Goal: Information Seeking & Learning: Learn about a topic

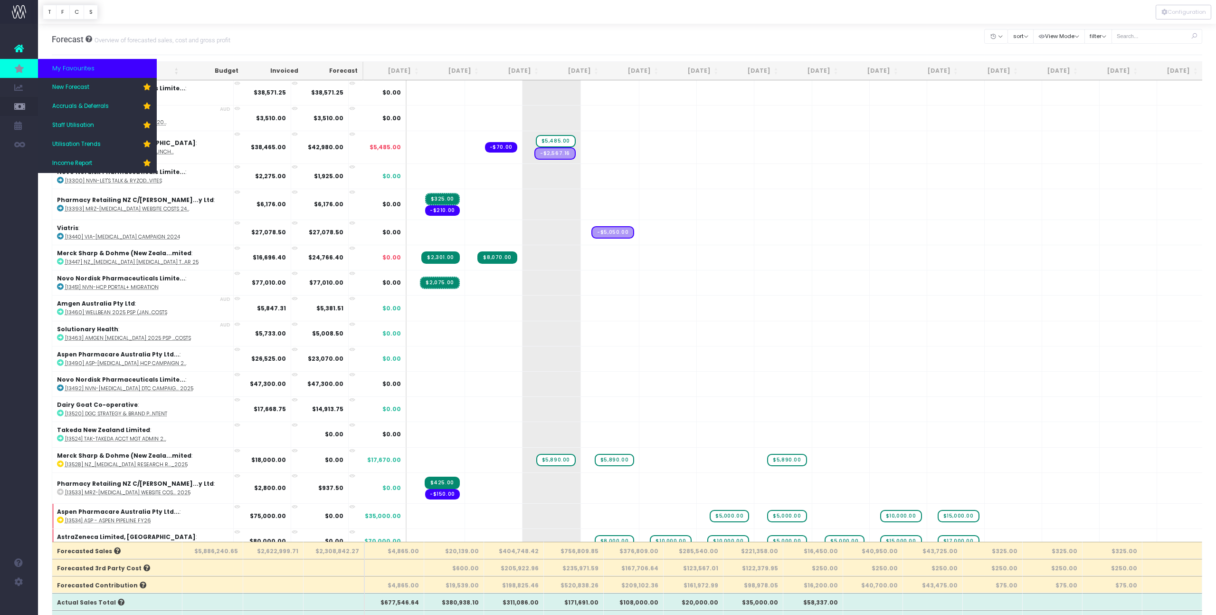
scroll to position [954, 0]
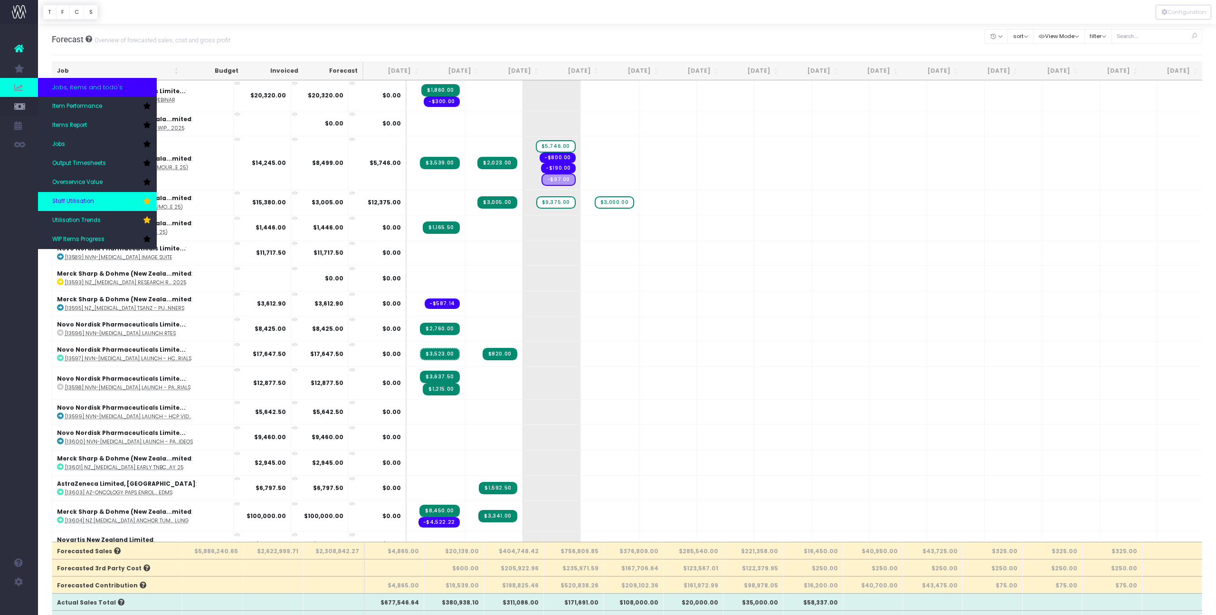
click at [118, 202] on link "Staff Utilisation" at bounding box center [97, 201] width 119 height 19
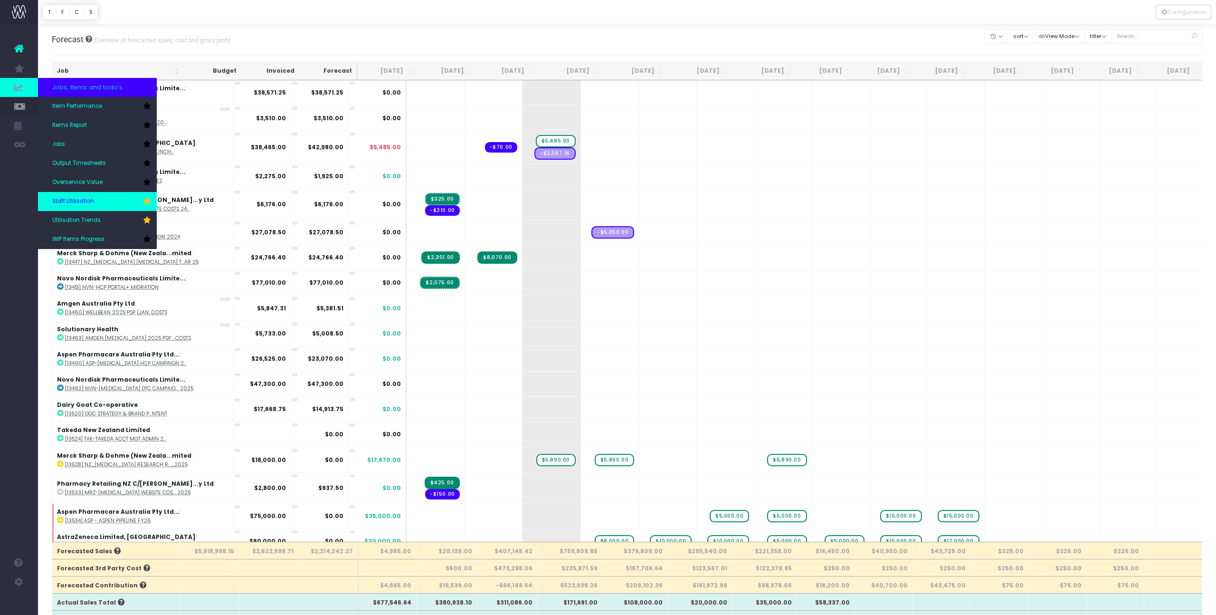
click at [90, 202] on span "Staff Utilisation" at bounding box center [73, 201] width 42 height 9
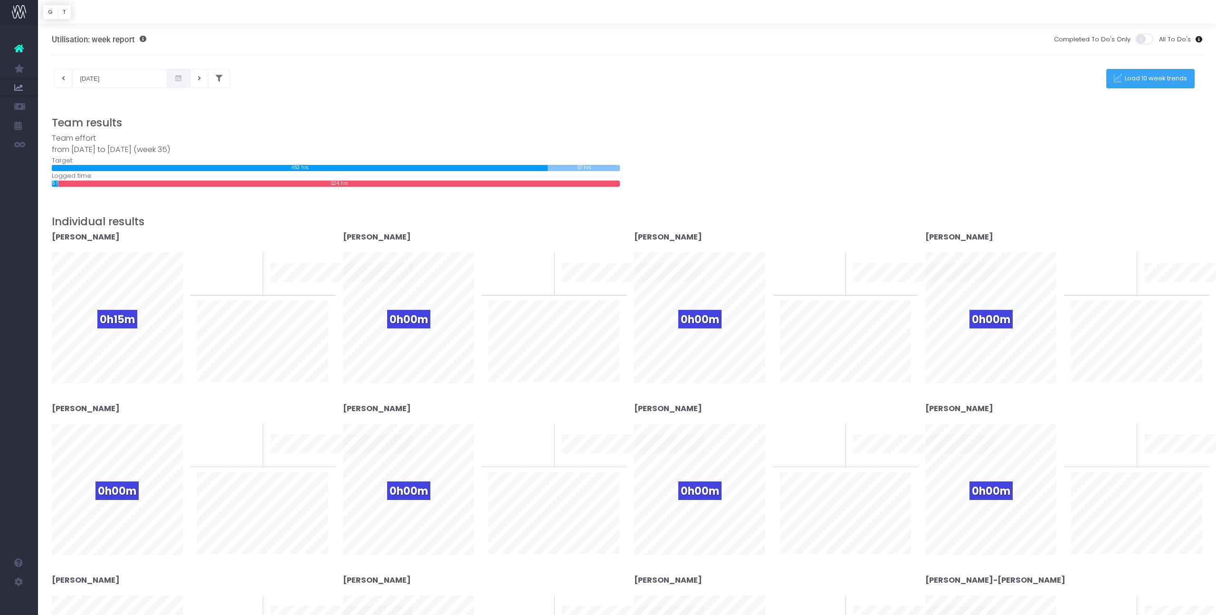
click at [1129, 84] on button "Load 10 week trends" at bounding box center [1150, 78] width 88 height 19
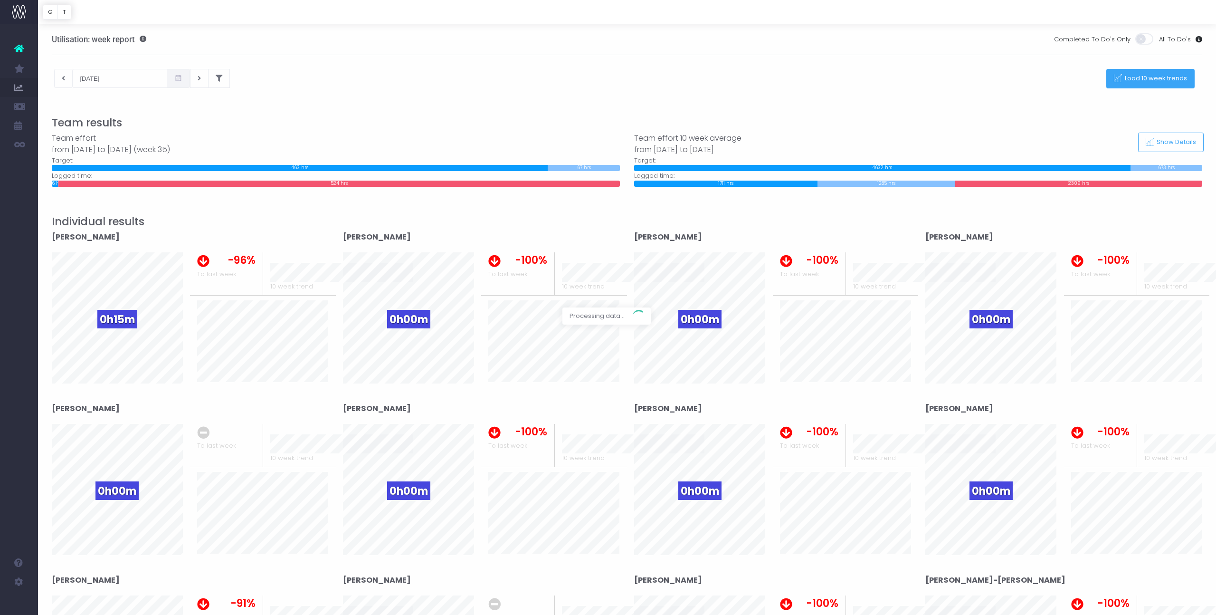
click at [107, 76] on div at bounding box center [608, 307] width 1216 height 615
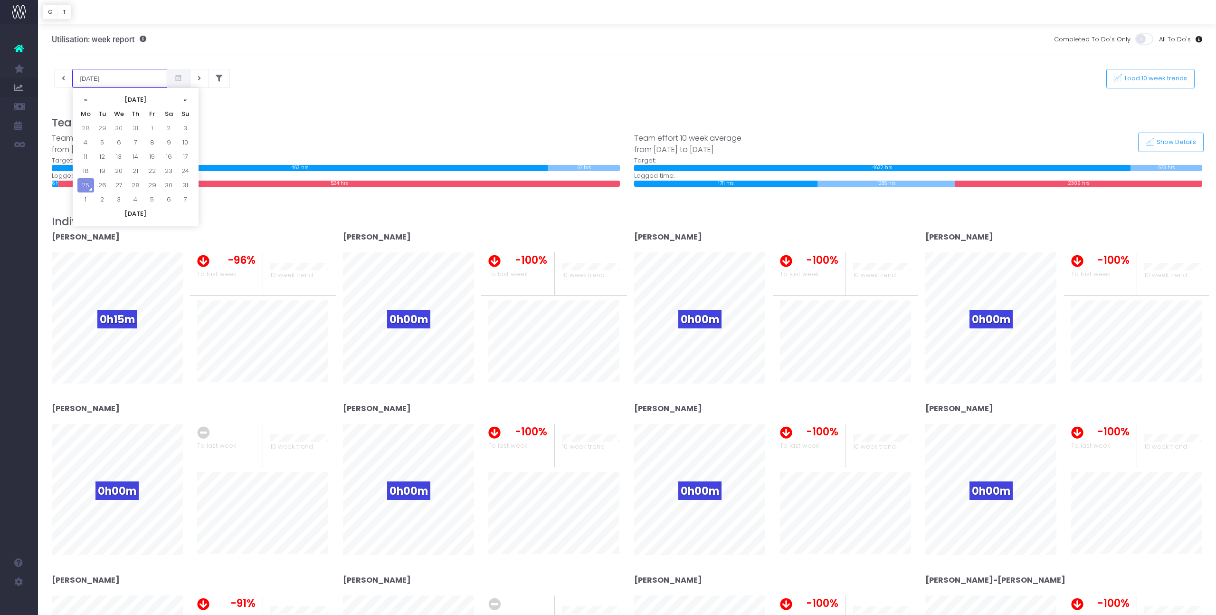
click at [106, 77] on input "[DATE]" at bounding box center [119, 78] width 95 height 19
click at [100, 171] on td "19" at bounding box center [102, 171] width 17 height 14
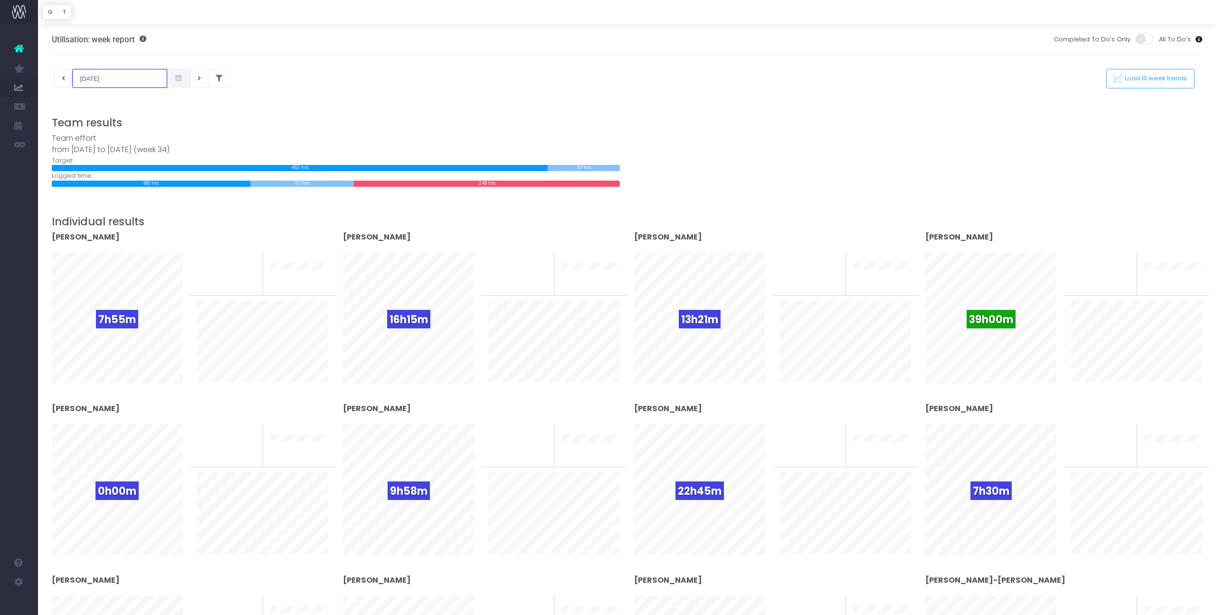
click at [93, 79] on input "19-08-2025" at bounding box center [119, 78] width 95 height 19
click at [86, 168] on td "18" at bounding box center [85, 171] width 17 height 14
type input "18-08-2025"
click at [1136, 79] on span "Load 10 week trends" at bounding box center [1155, 79] width 66 height 8
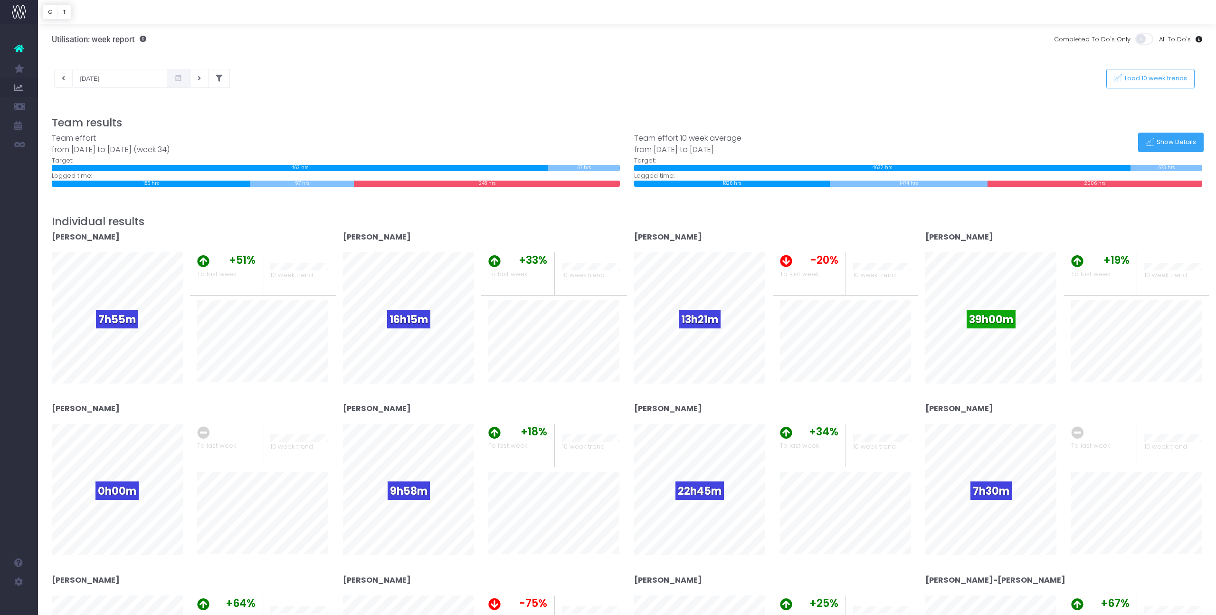
click at [1147, 143] on icon at bounding box center [1150, 142] width 8 height 8
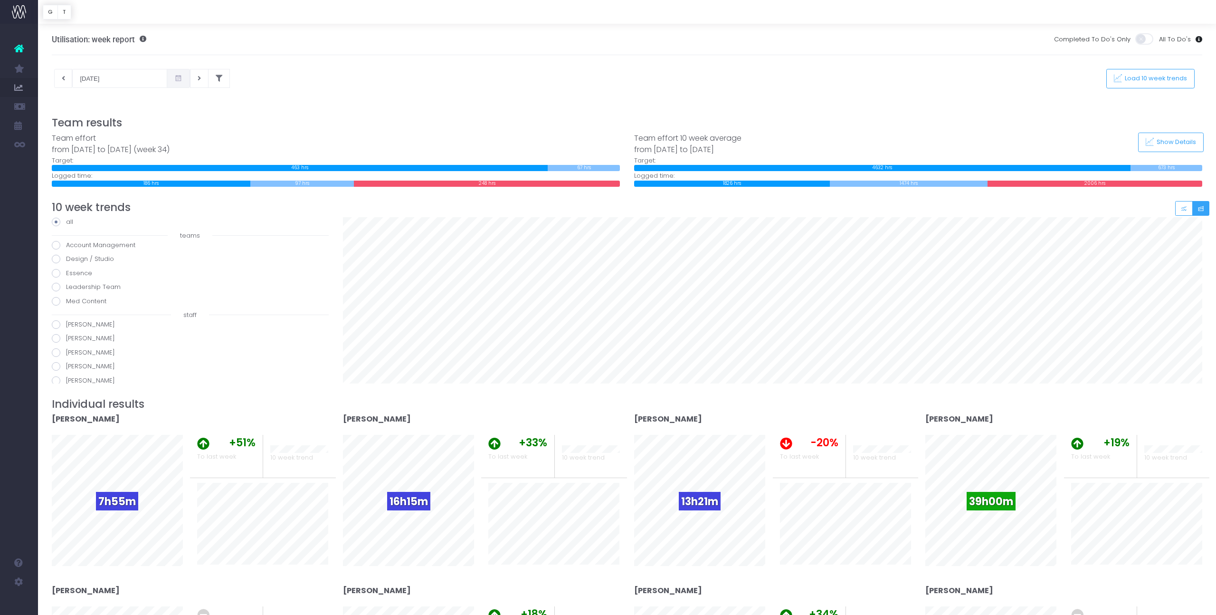
click at [55, 324] on span at bounding box center [56, 324] width 9 height 9
click at [66, 324] on input "Angie Roddick" at bounding box center [69, 323] width 6 height 6
radio input "true"
click at [56, 340] on span at bounding box center [56, 338] width 9 height 9
click at [66, 340] on input "Beth Howe" at bounding box center [69, 336] width 6 height 6
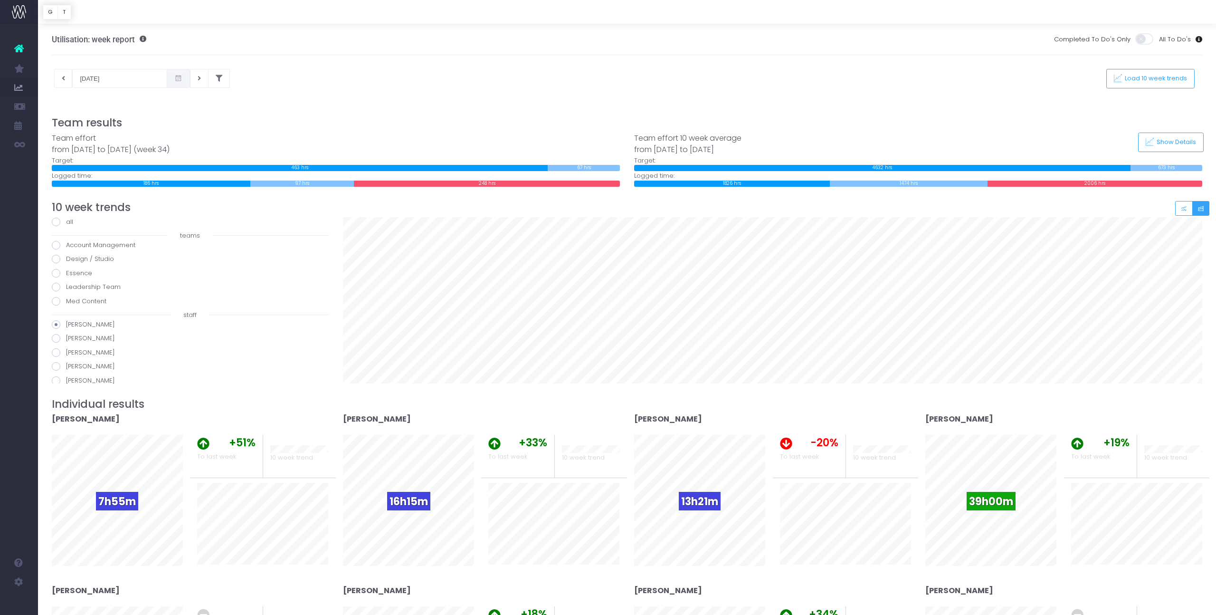
radio input "true"
click at [58, 280] on span at bounding box center [56, 279] width 9 height 9
click at [66, 280] on input "Caitlin Chapman" at bounding box center [69, 277] width 6 height 6
radio input "true"
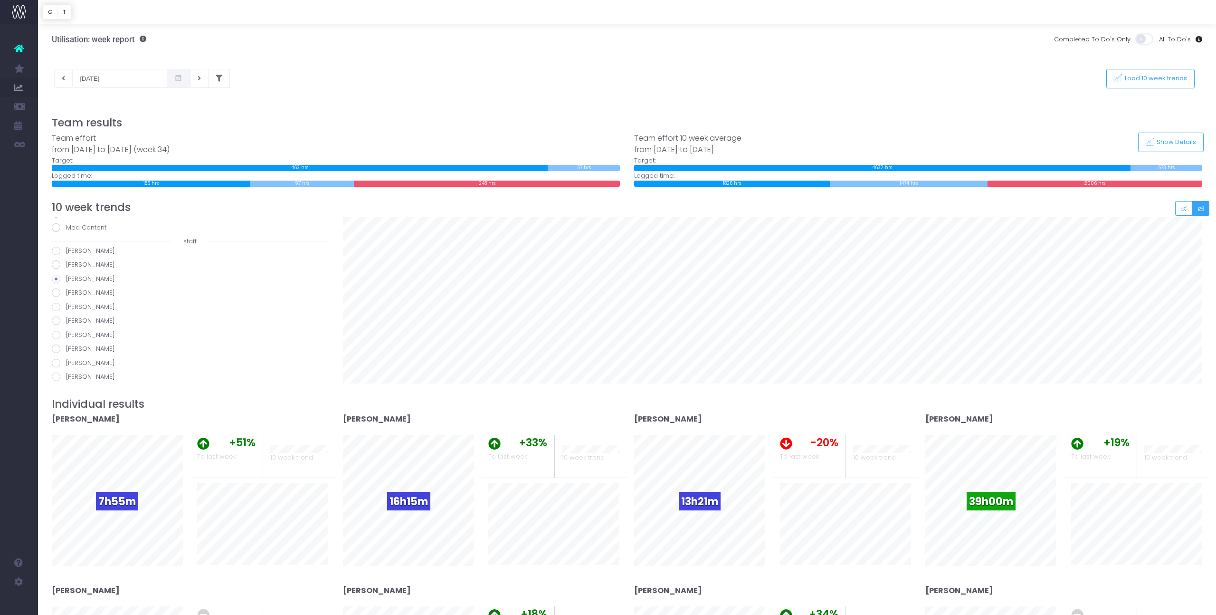
click at [57, 293] on span at bounding box center [56, 292] width 9 height 9
click at [66, 293] on input "[PERSON_NAME]" at bounding box center [69, 291] width 6 height 6
radio input "true"
click at [57, 305] on span at bounding box center [56, 307] width 9 height 9
click at [66, 305] on input "Denise Balsini" at bounding box center [69, 305] width 6 height 6
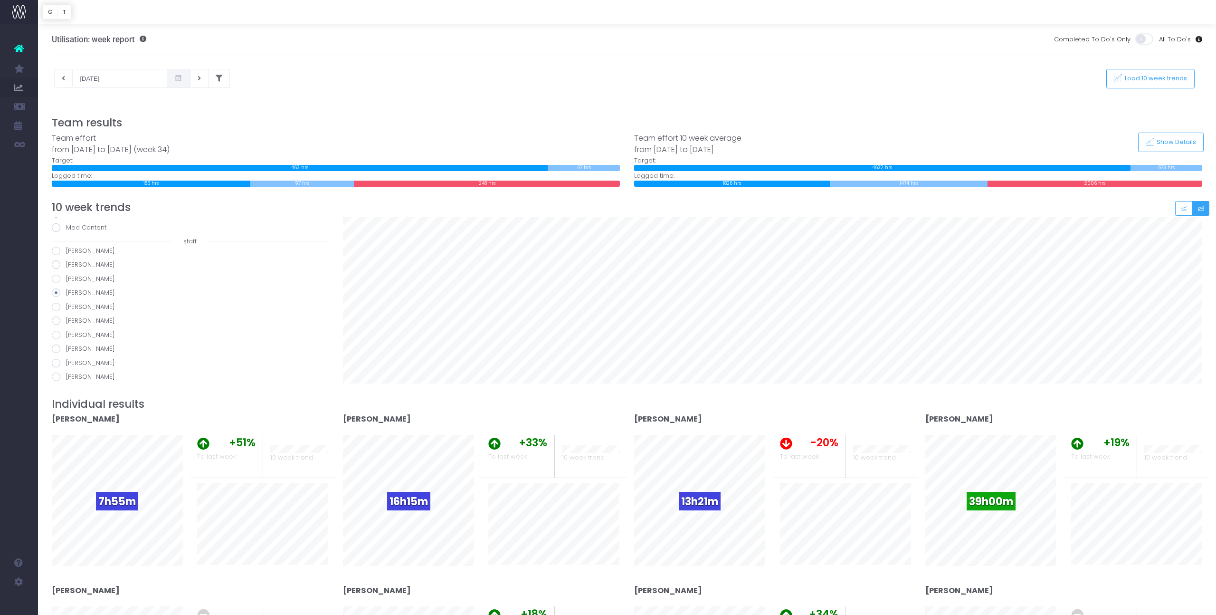
radio input "true"
click at [55, 318] on span at bounding box center [56, 320] width 9 height 9
click at [66, 318] on input "Emma Donadieu" at bounding box center [69, 319] width 6 height 6
radio input "true"
click at [58, 338] on span at bounding box center [56, 335] width 9 height 9
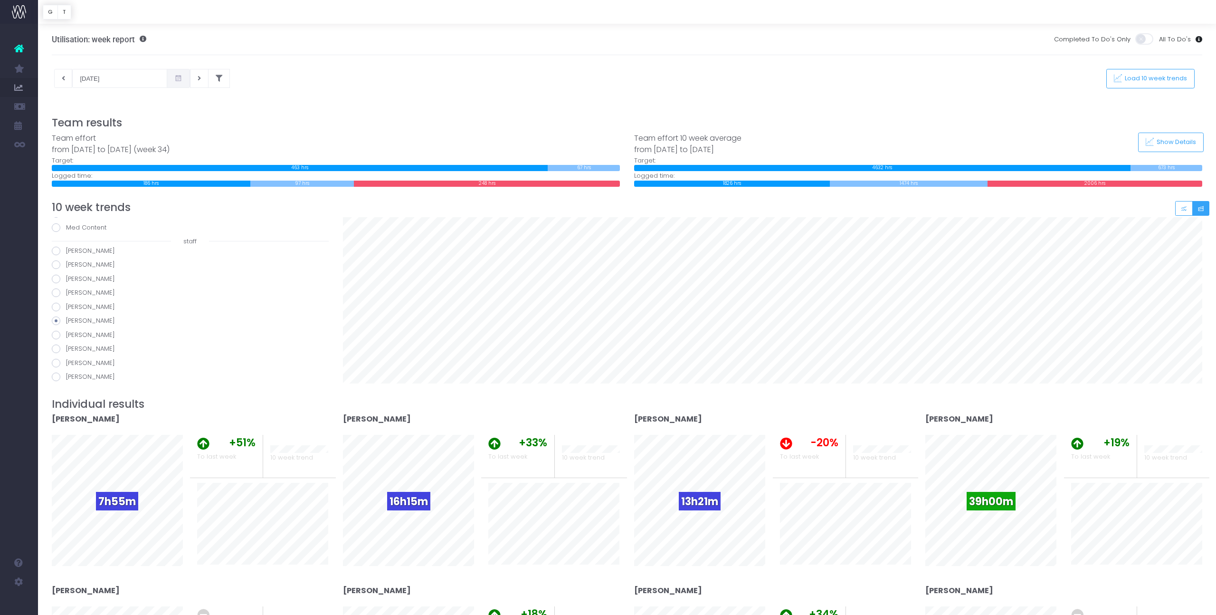
click at [66, 336] on input "Gabe Graham" at bounding box center [69, 333] width 6 height 6
radio input "true"
click at [57, 297] on span at bounding box center [56, 295] width 9 height 9
click at [66, 297] on input "Helene Wellington" at bounding box center [69, 294] width 6 height 6
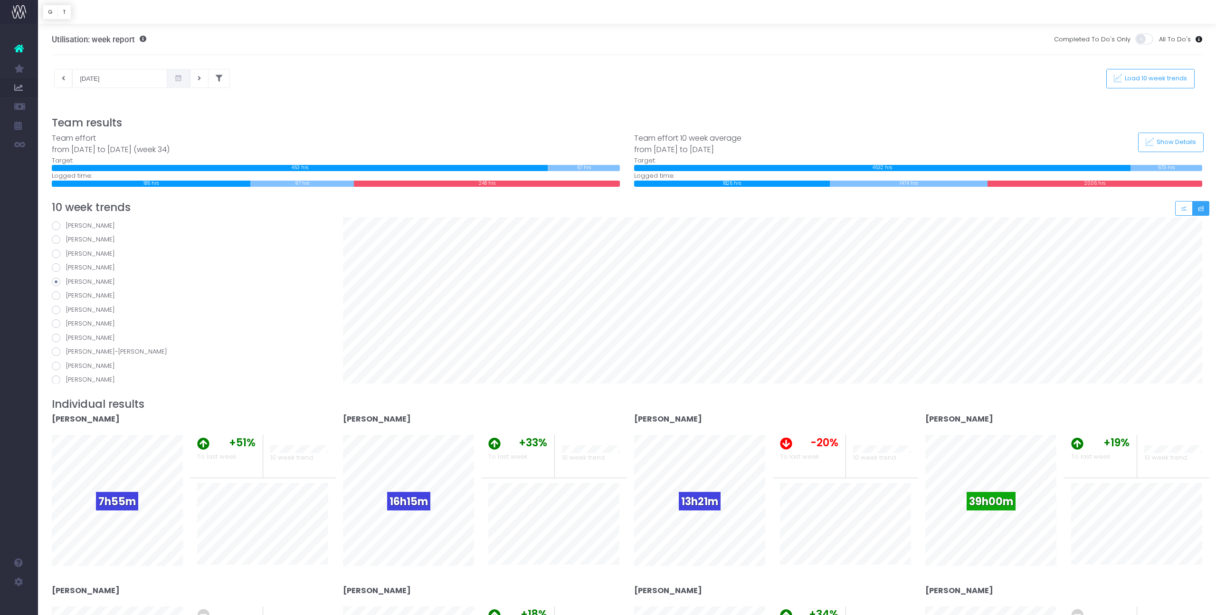
radio input "true"
click at [57, 311] on span at bounding box center [56, 309] width 9 height 9
click at [66, 311] on input "Holly Mafaufau" at bounding box center [69, 308] width 6 height 6
radio input "true"
click at [57, 323] on span at bounding box center [56, 323] width 9 height 9
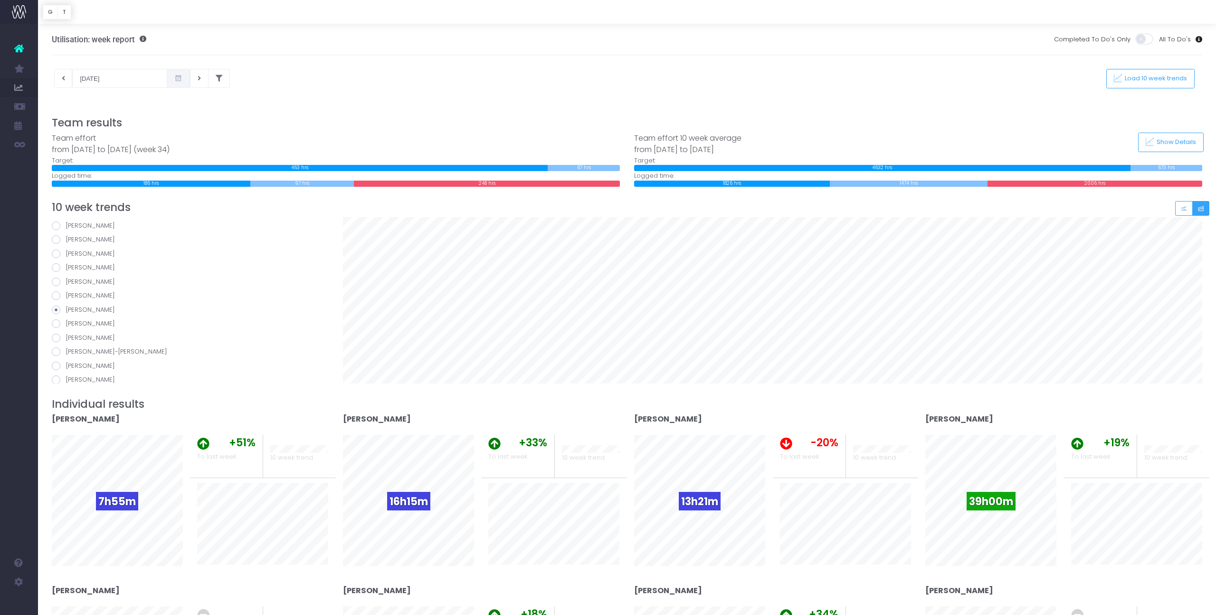
click at [66, 323] on input "Jared Gribben" at bounding box center [69, 322] width 6 height 6
radio input "true"
click at [57, 337] on span at bounding box center [56, 337] width 9 height 9
click at [66, 337] on input "Jemima Leitch" at bounding box center [69, 336] width 6 height 6
radio input "true"
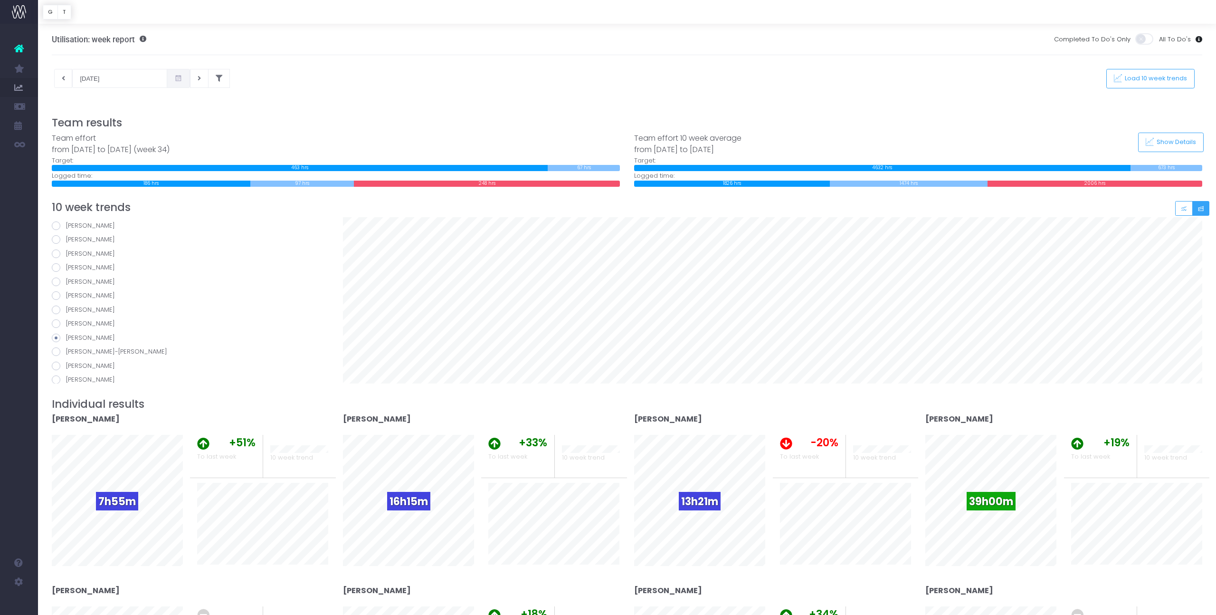
click at [57, 348] on span at bounding box center [56, 351] width 9 height 9
click at [66, 348] on input "Lakshini Mendis-David" at bounding box center [69, 350] width 6 height 6
radio input "true"
click at [58, 316] on label "Lucy Barry" at bounding box center [190, 320] width 277 height 9
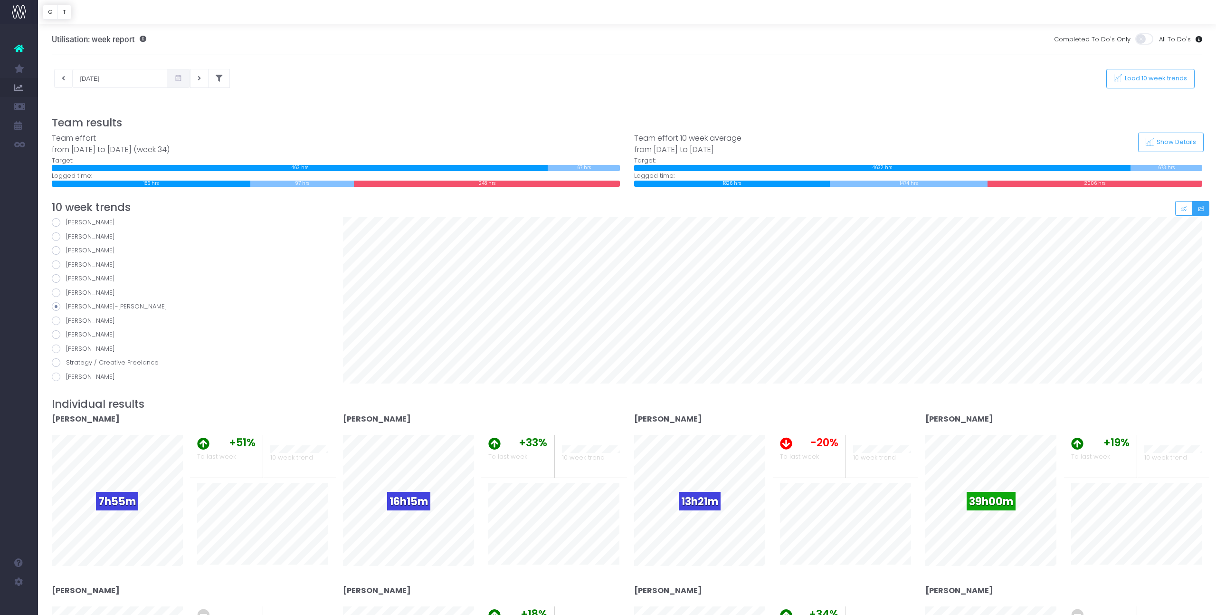
click at [66, 316] on input "Lucy Barry" at bounding box center [69, 319] width 6 height 6
radio input "true"
click at [56, 332] on span at bounding box center [56, 334] width 9 height 9
click at [66, 332] on input "Maria Best" at bounding box center [69, 333] width 6 height 6
radio input "true"
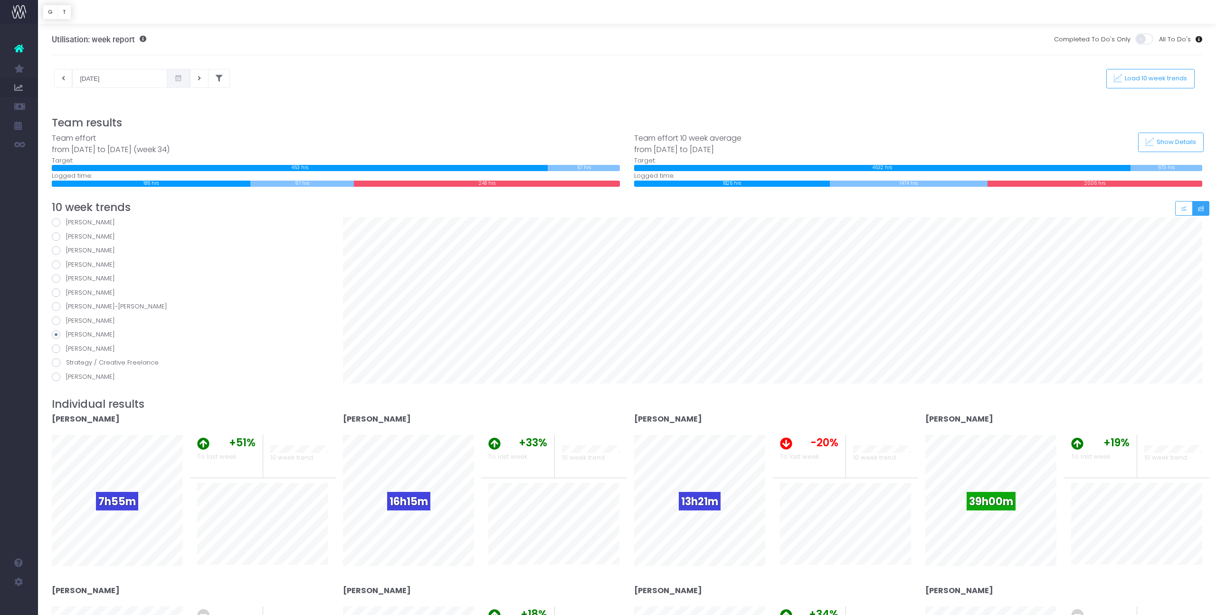
click at [57, 350] on span at bounding box center [56, 348] width 9 height 9
click at [66, 350] on input "Sarah Foley" at bounding box center [69, 347] width 6 height 6
radio input "true"
click at [56, 363] on span at bounding box center [56, 362] width 9 height 9
click at [66, 363] on input "Strategy / Creative Freelance" at bounding box center [69, 361] width 6 height 6
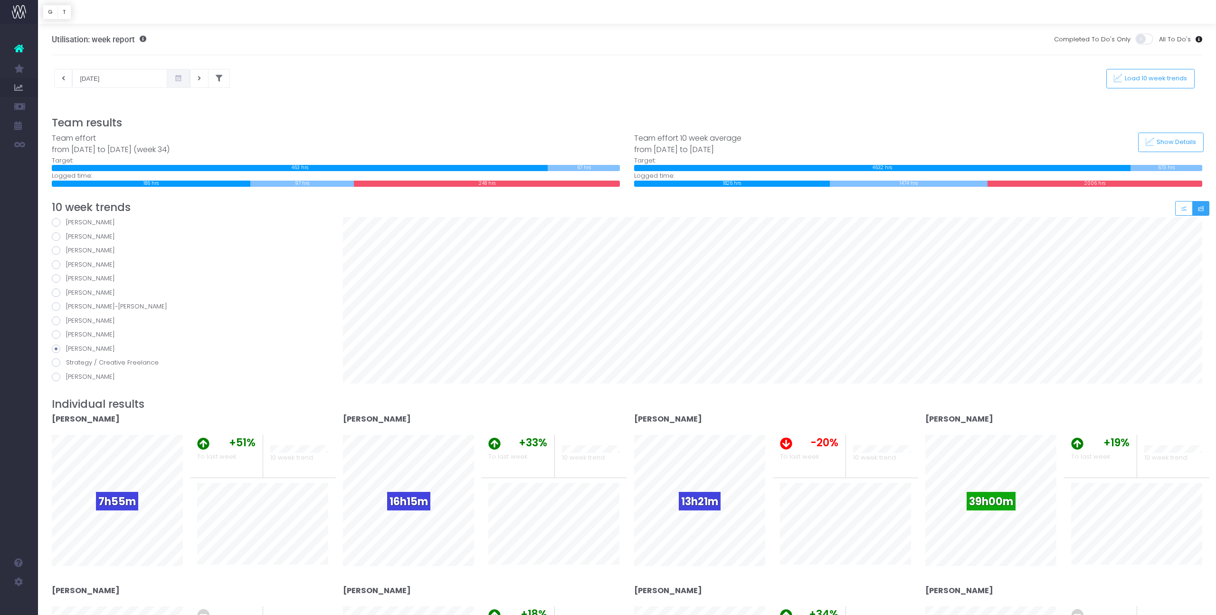
radio input "true"
click at [56, 376] on span at bounding box center [56, 376] width 9 height 9
click at [66, 376] on input "Zana Whittaker-Scott" at bounding box center [69, 375] width 6 height 6
radio input "true"
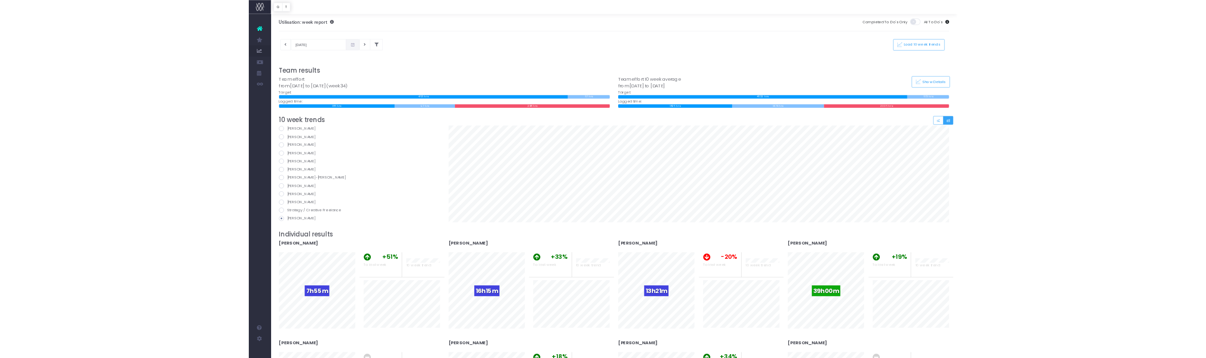
scroll to position [0, 0]
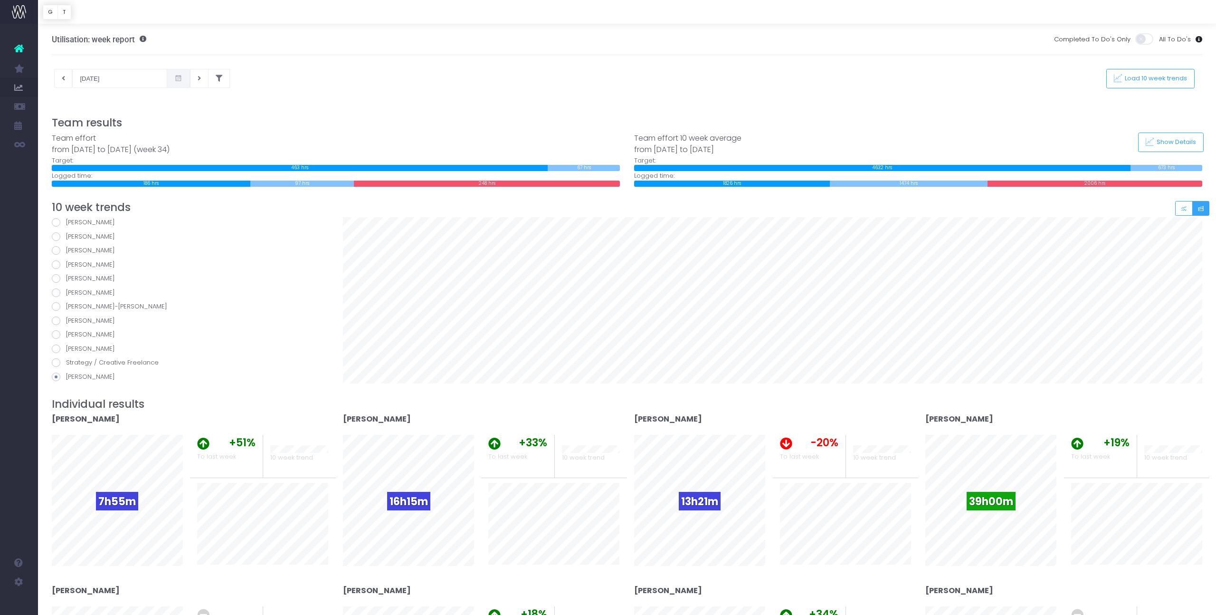
click at [364, 418] on strong "Beth Howe" at bounding box center [377, 418] width 68 height 11
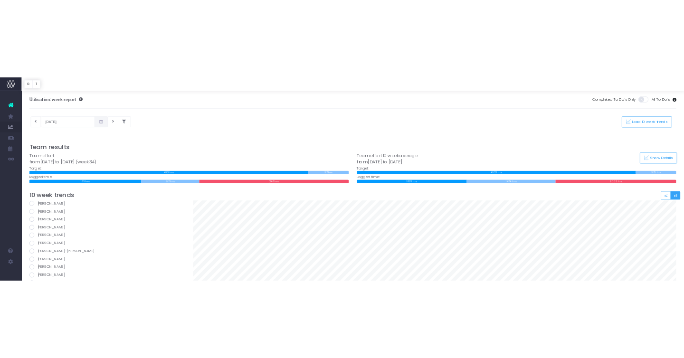
scroll to position [172, 0]
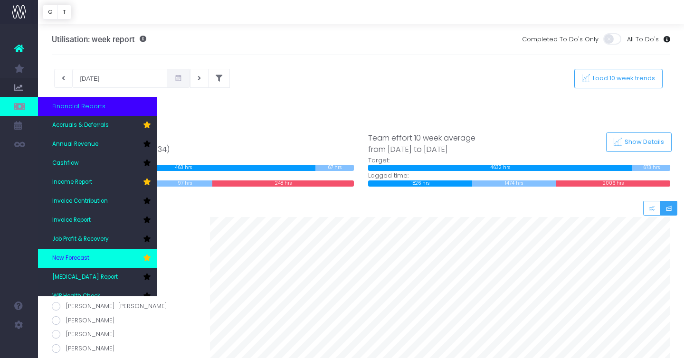
click at [95, 257] on link "New Forecast" at bounding box center [97, 258] width 119 height 19
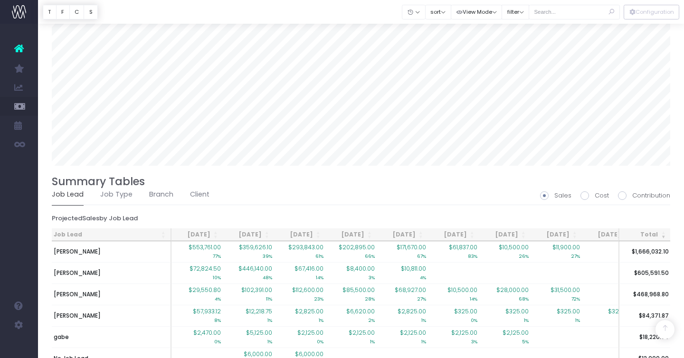
scroll to position [667, 0]
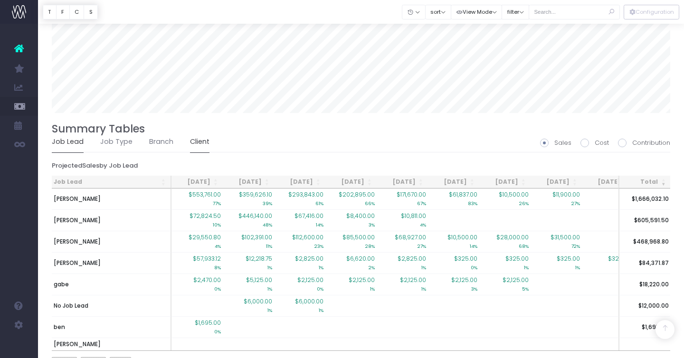
click at [197, 141] on link "Client" at bounding box center [199, 142] width 19 height 22
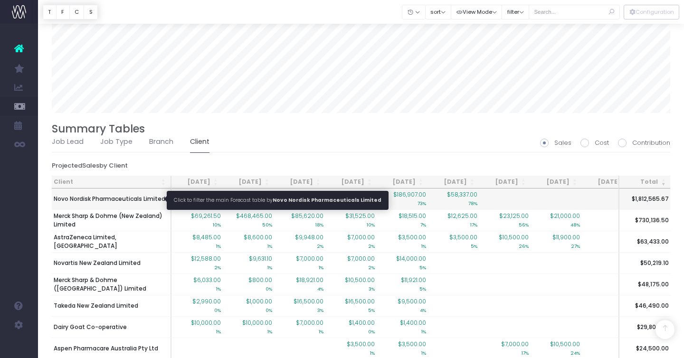
click at [86, 197] on span "Novo Nordisk Pharmaceuticals Limited" at bounding box center [110, 199] width 112 height 9
type input ""Novo Nordisk Pharmaceuticals Limited""
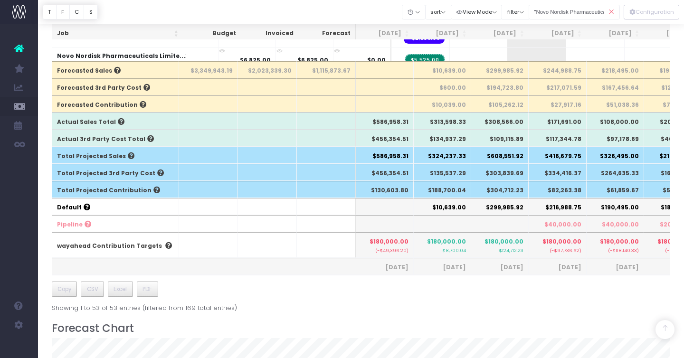
scroll to position [299, 0]
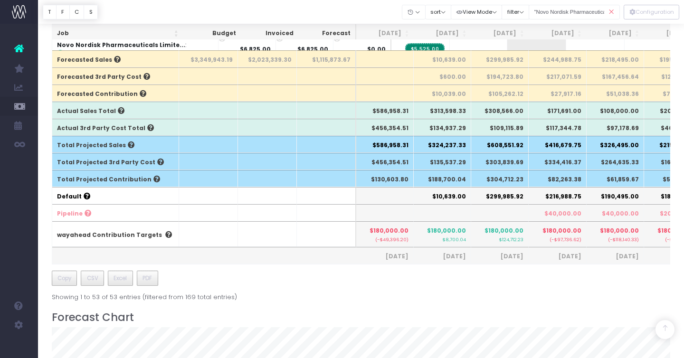
click at [612, 10] on icon at bounding box center [611, 11] width 17 height 19
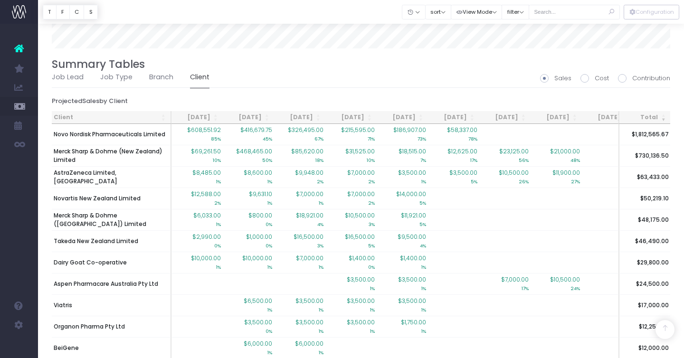
scroll to position [730, 0]
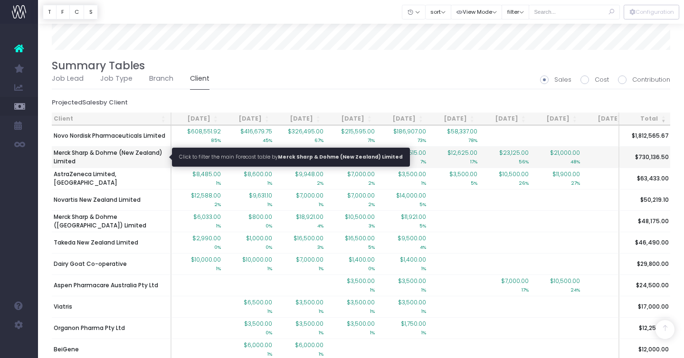
click at [113, 156] on span "Merck Sharp & Dohme (New Zealand) Limited" at bounding box center [111, 157] width 115 height 17
type input ""Merck Sharp & Dohme (New Zealand) Limited""
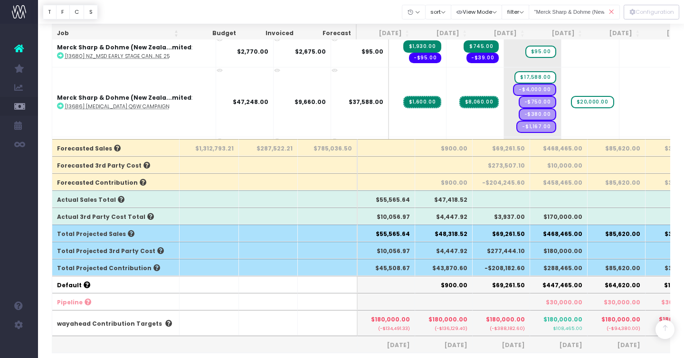
scroll to position [210, 0]
click at [611, 10] on icon at bounding box center [611, 11] width 17 height 19
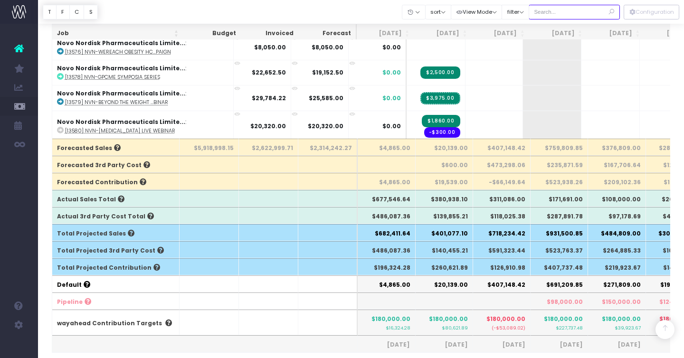
click at [576, 10] on input "text" at bounding box center [574, 12] width 91 height 15
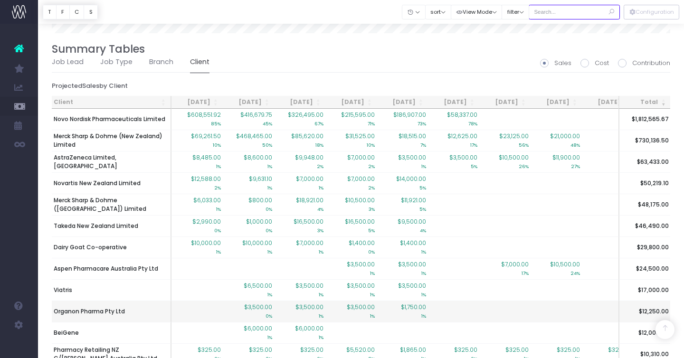
scroll to position [749, 0]
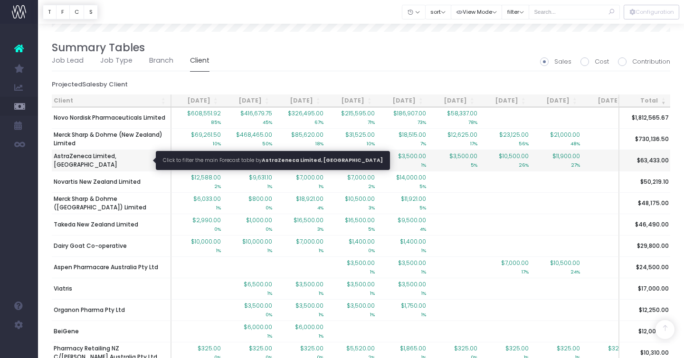
click at [99, 160] on span "AstraZeneca Limited, [GEOGRAPHIC_DATA]" at bounding box center [111, 160] width 115 height 17
type input ""AstraZeneca Limited, [GEOGRAPHIC_DATA]""
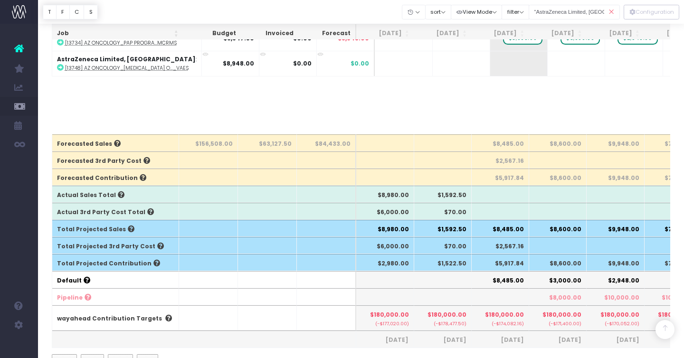
scroll to position [214, 0]
click at [612, 11] on icon at bounding box center [611, 11] width 17 height 19
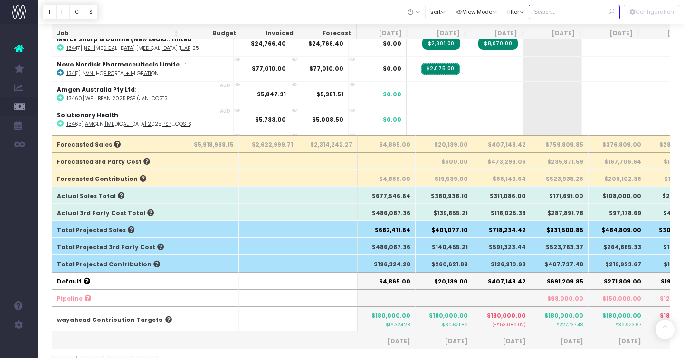
click at [581, 11] on input "text" at bounding box center [574, 12] width 91 height 15
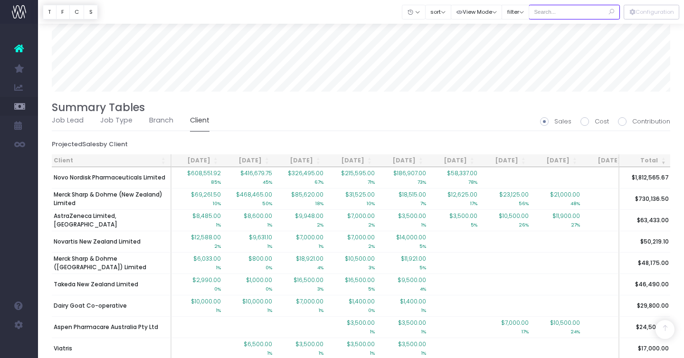
scroll to position [692, 0]
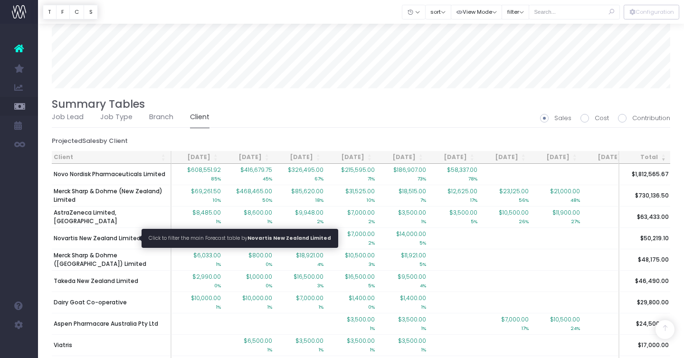
click at [124, 240] on span "Novartis New Zealand Limited" at bounding box center [97, 238] width 87 height 9
type input ""Novartis New Zealand Limited""
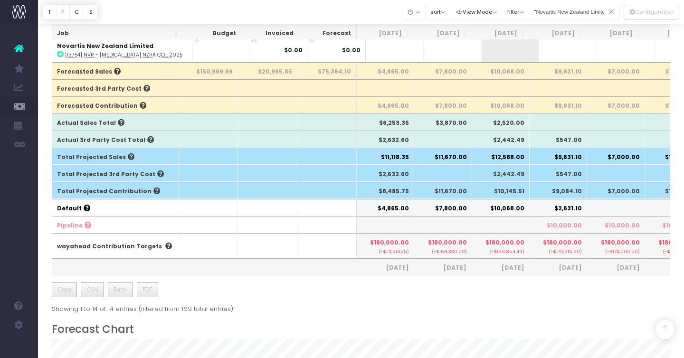
scroll to position [295, 0]
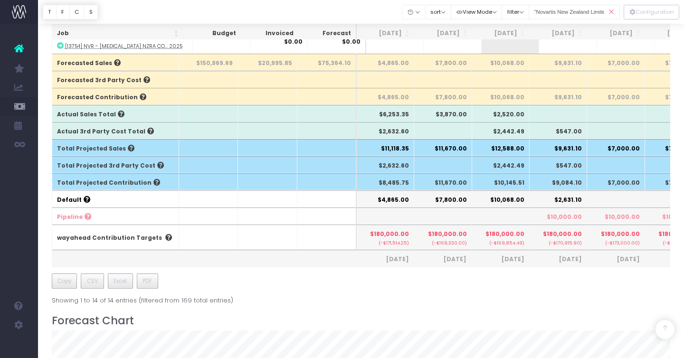
click at [611, 14] on icon at bounding box center [611, 11] width 17 height 19
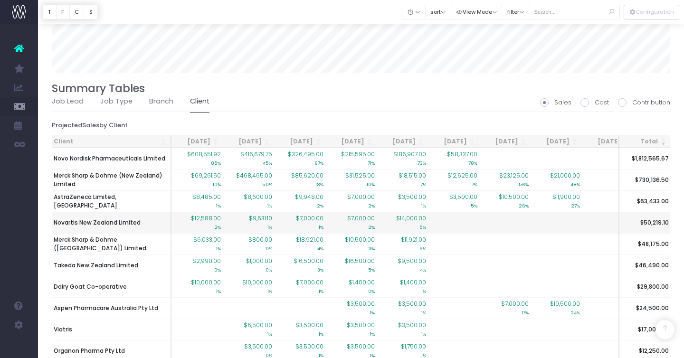
scroll to position [727, 0]
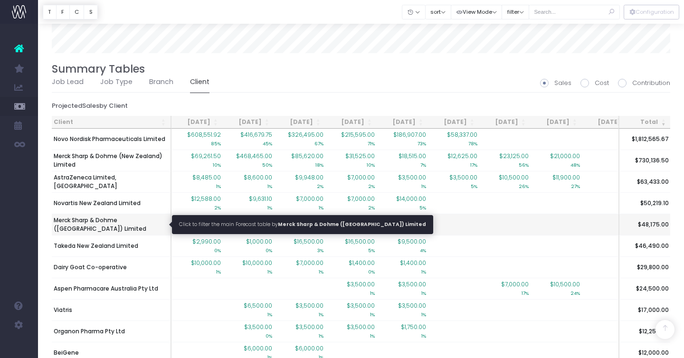
click at [133, 223] on span "Merck Sharp & Dohme ([GEOGRAPHIC_DATA]) Limited" at bounding box center [111, 224] width 115 height 17
type input ""Merck Sharp & Dohme ([GEOGRAPHIC_DATA]) Limited""
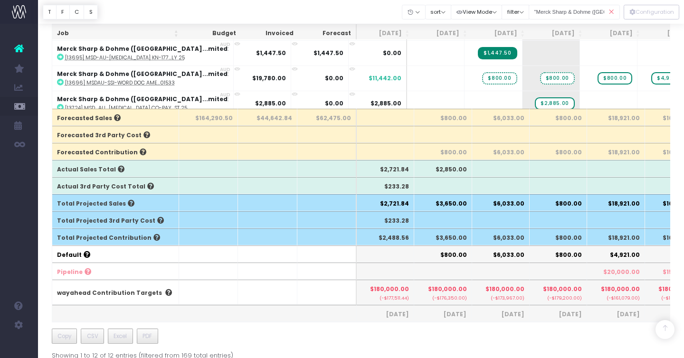
scroll to position [5, 0]
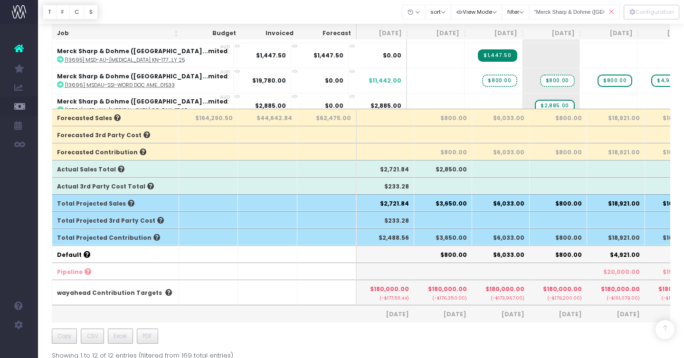
click at [611, 13] on icon at bounding box center [611, 11] width 17 height 19
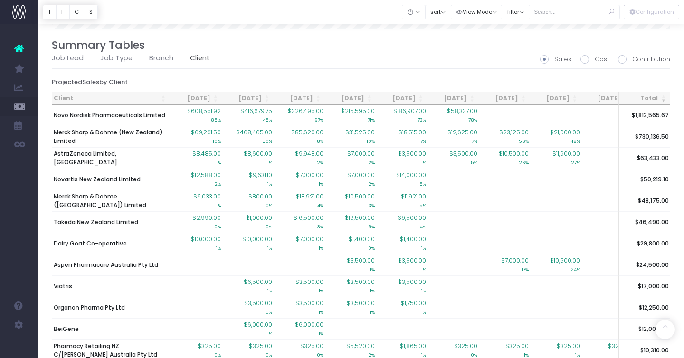
scroll to position [757, 0]
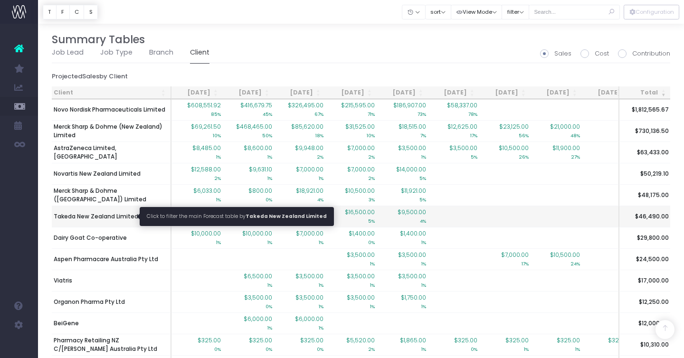
click at [128, 217] on span "Takeda New Zealand Limited" at bounding box center [96, 216] width 85 height 9
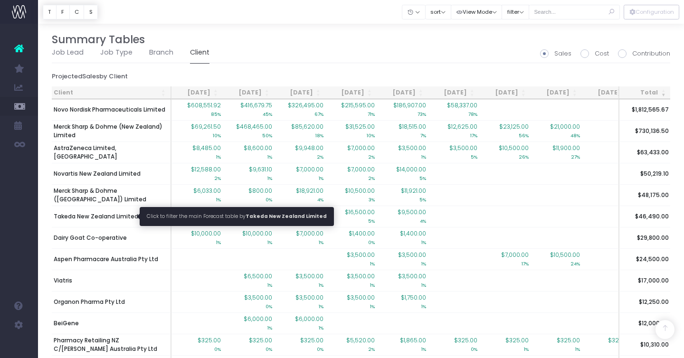
type input ""Takeda New Zealand Limited""
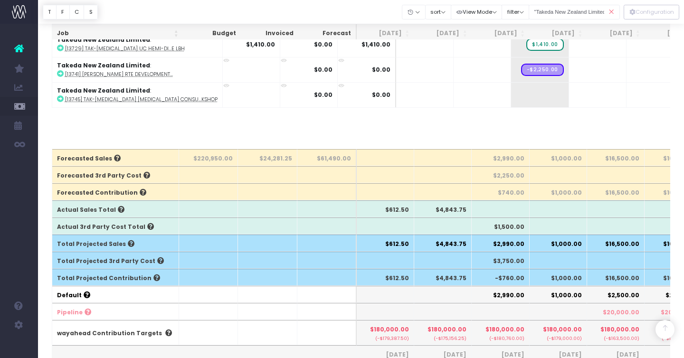
scroll to position [201, 0]
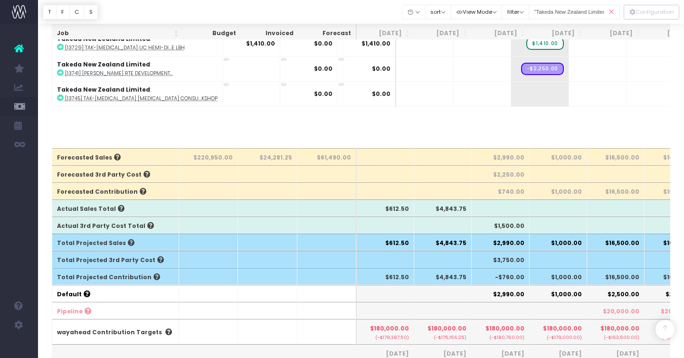
click at [615, 11] on icon at bounding box center [611, 11] width 17 height 19
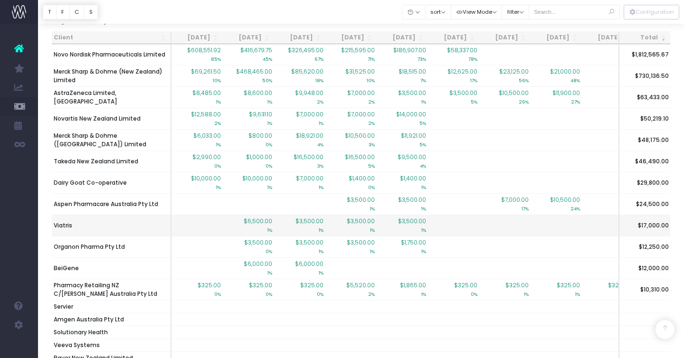
scroll to position [811, 0]
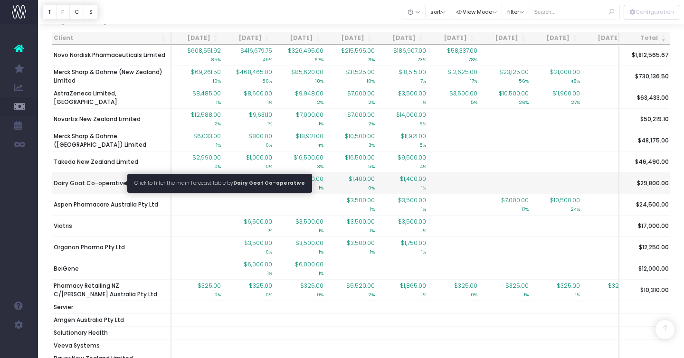
click at [101, 183] on span "Dairy Goat Co-operative" at bounding box center [90, 183] width 73 height 9
type input ""Dairy Goat Co-operative""
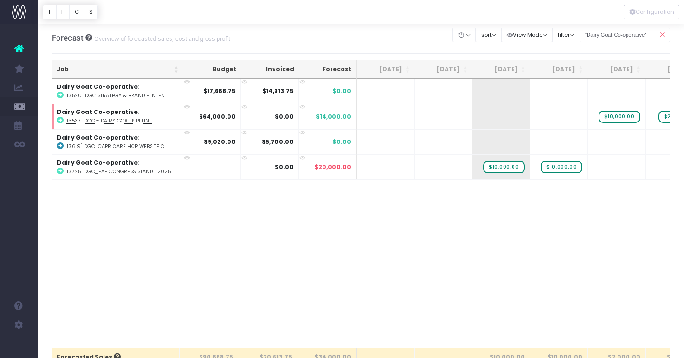
scroll to position [0, 0]
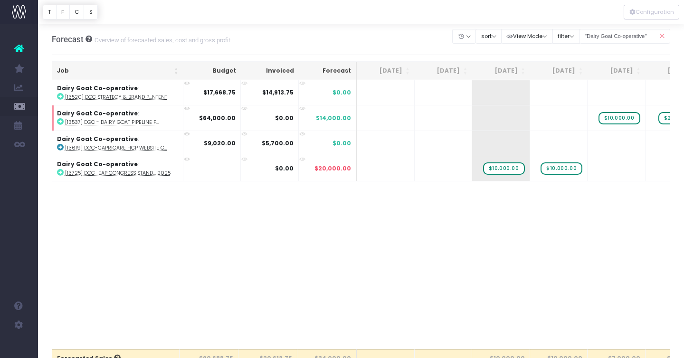
click at [663, 35] on icon at bounding box center [662, 36] width 17 height 19
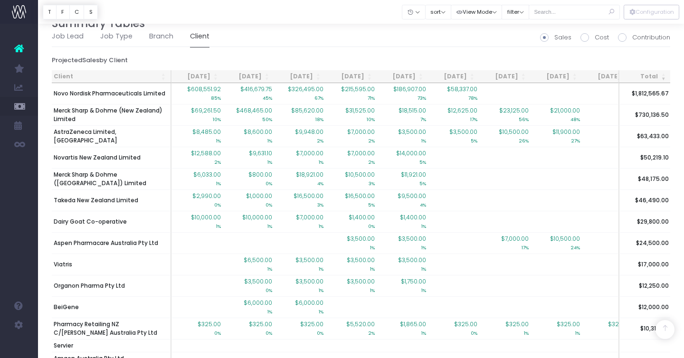
scroll to position [778, 0]
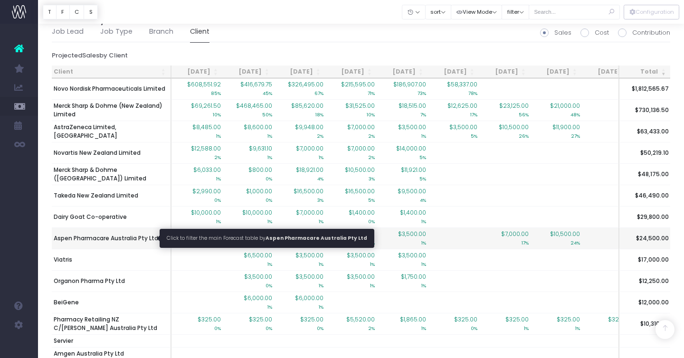
click at [138, 239] on span "Aspen Pharmacare Australia Pty Ltd" at bounding box center [106, 238] width 104 height 9
type input ""Aspen Pharmacare Australia Pty Ltd""
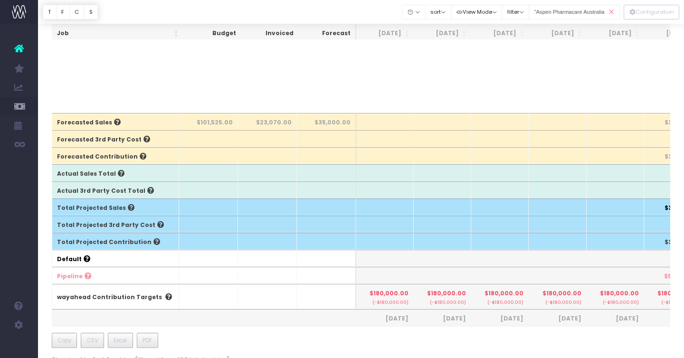
scroll to position [0, 0]
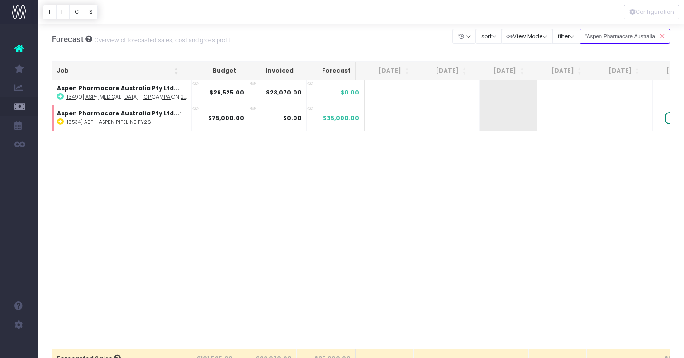
click at [649, 30] on input ""Aspen Pharmacare Australia Pty Ltd"" at bounding box center [624, 36] width 91 height 15
click at [661, 34] on icon at bounding box center [662, 36] width 17 height 19
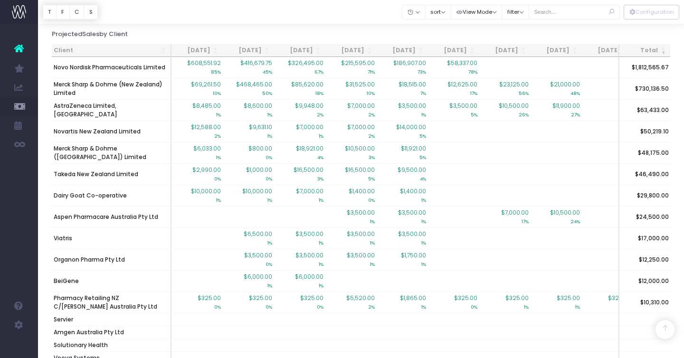
scroll to position [806, 0]
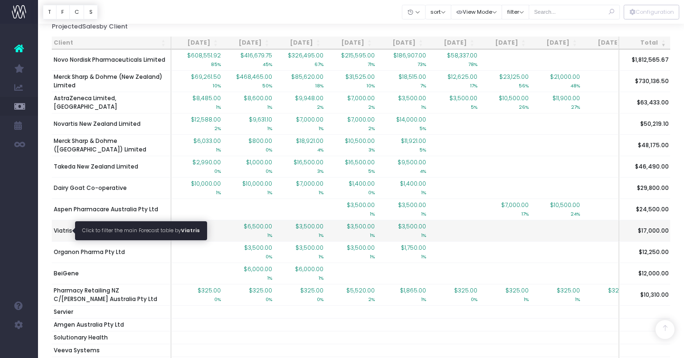
click at [63, 230] on span "Viatris" at bounding box center [63, 231] width 19 height 9
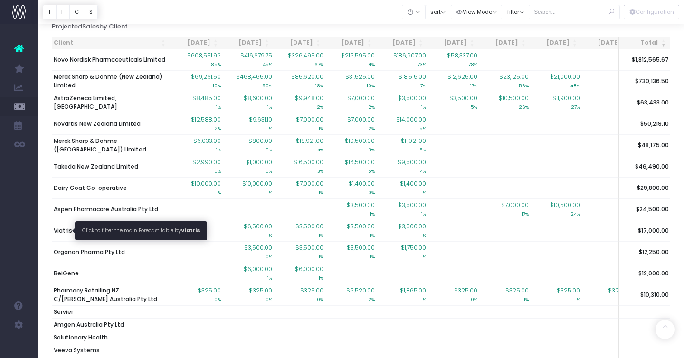
type input ""Viatris""
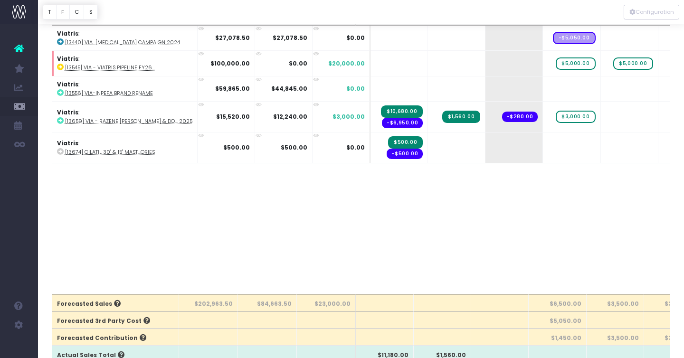
scroll to position [0, 0]
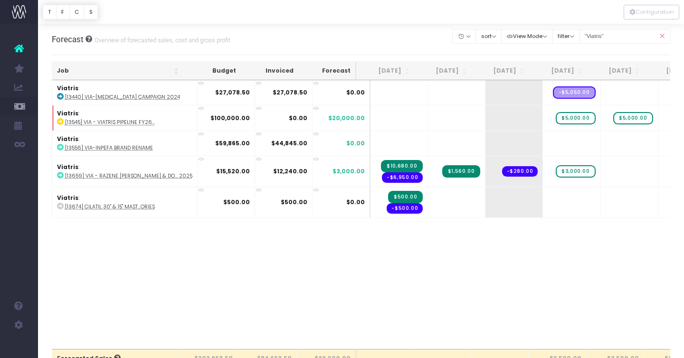
click at [660, 32] on icon at bounding box center [662, 36] width 17 height 19
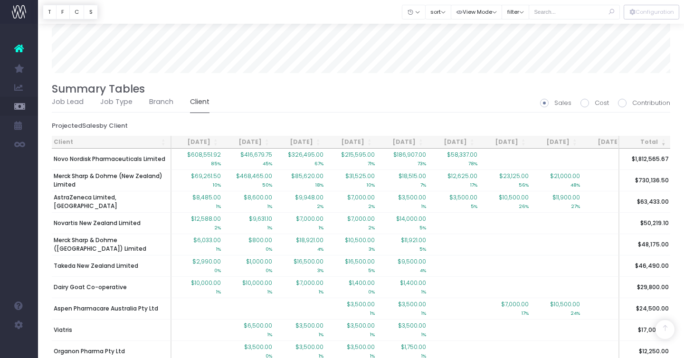
scroll to position [855, 0]
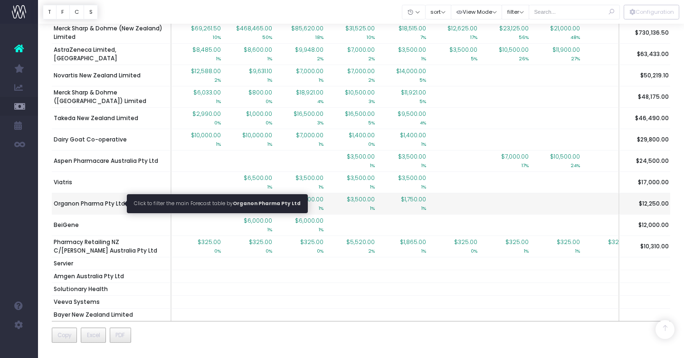
click at [106, 202] on span "Organon Pharma Pty Ltd" at bounding box center [89, 203] width 71 height 9
type input ""Organon Pharma Pty Ltd""
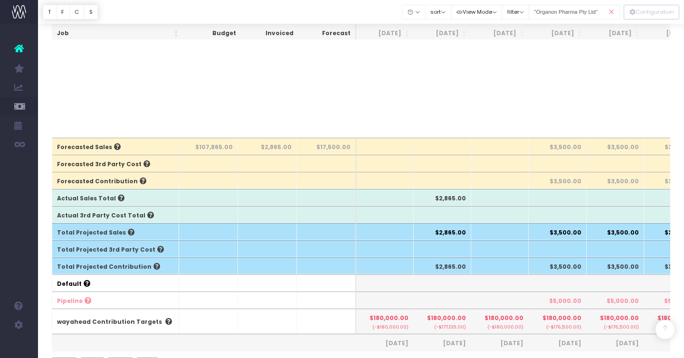
scroll to position [0, 0]
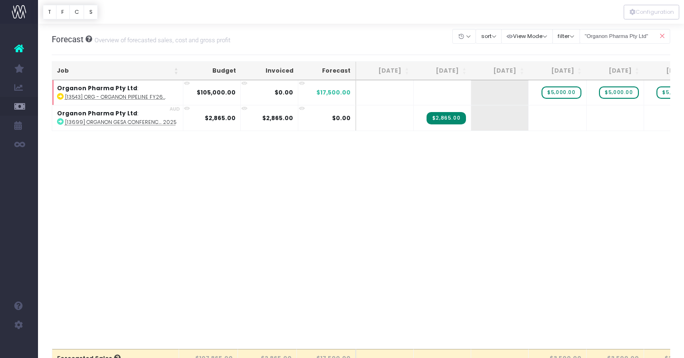
click at [664, 36] on icon at bounding box center [662, 36] width 17 height 19
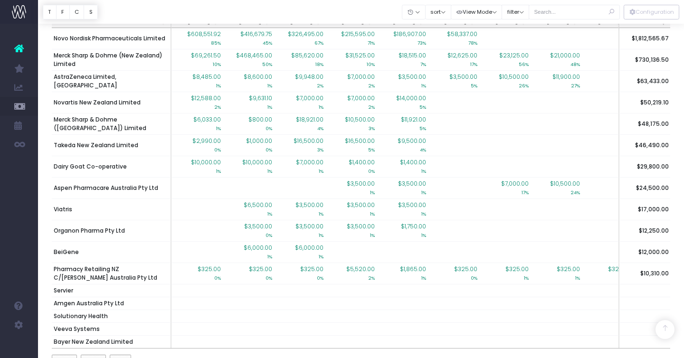
scroll to position [828, 0]
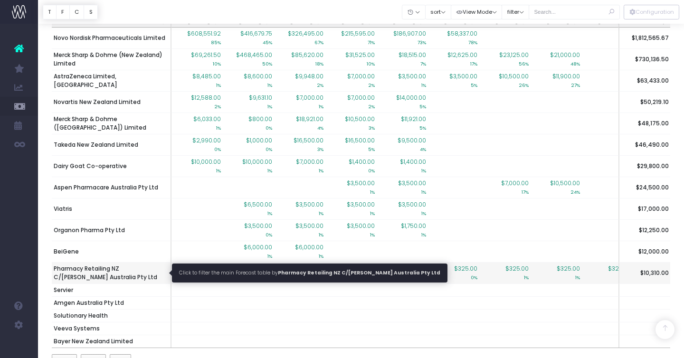
click at [76, 268] on span "Pharmacy Retailing NZ C/[PERSON_NAME] Australia Pty Ltd" at bounding box center [111, 273] width 115 height 17
type input ""Pharmacy Retailing NZ C/O Merz Australia Pty Ltd""
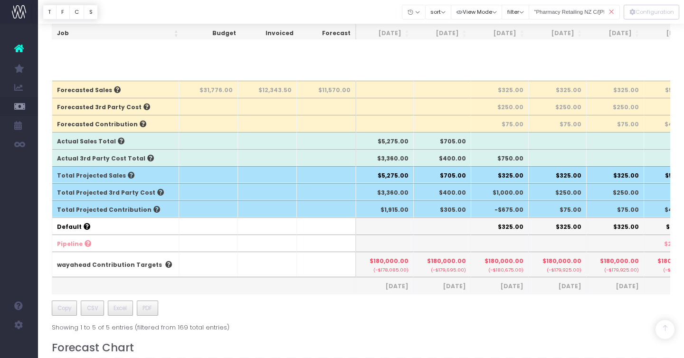
scroll to position [244, 0]
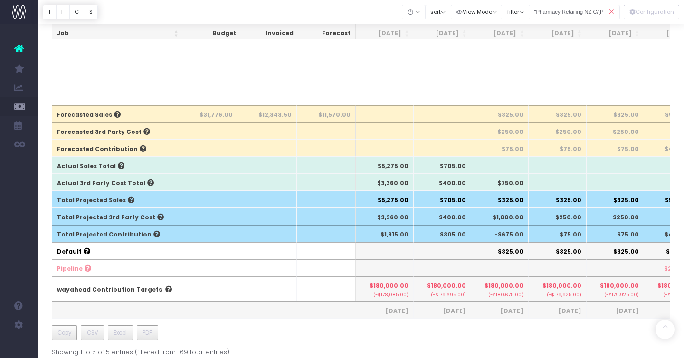
click at [613, 11] on icon at bounding box center [611, 11] width 17 height 19
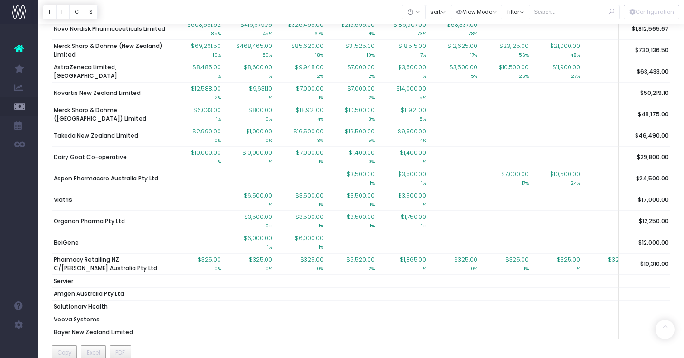
scroll to position [834, 0]
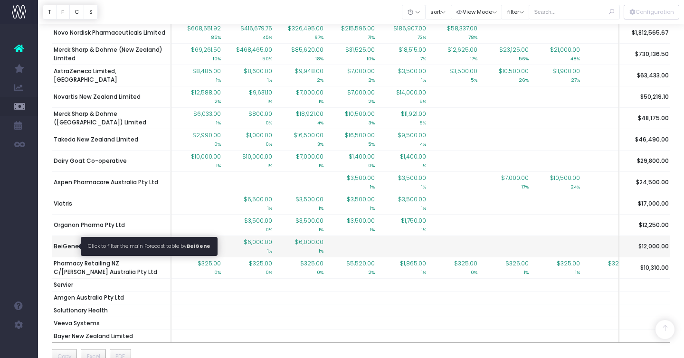
click at [63, 244] on span "BeiGene" at bounding box center [66, 246] width 25 height 9
type input ""BeiGene""
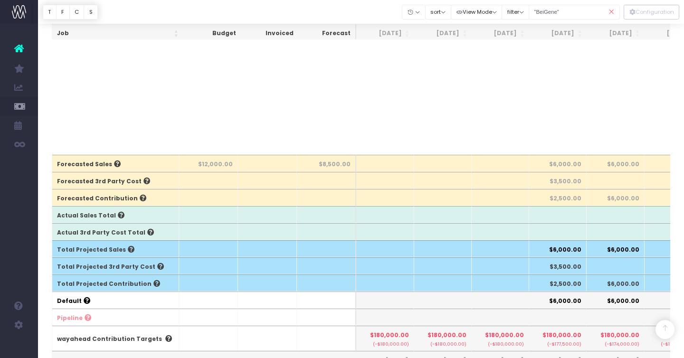
scroll to position [0, 0]
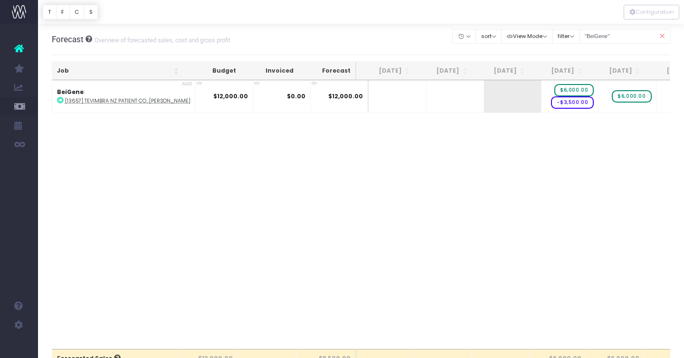
click at [659, 36] on icon at bounding box center [662, 36] width 17 height 19
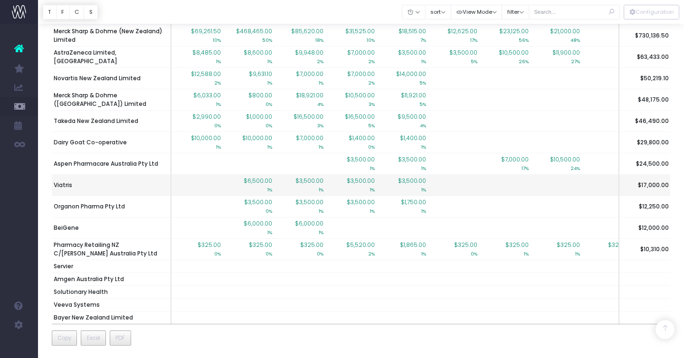
scroll to position [855, 0]
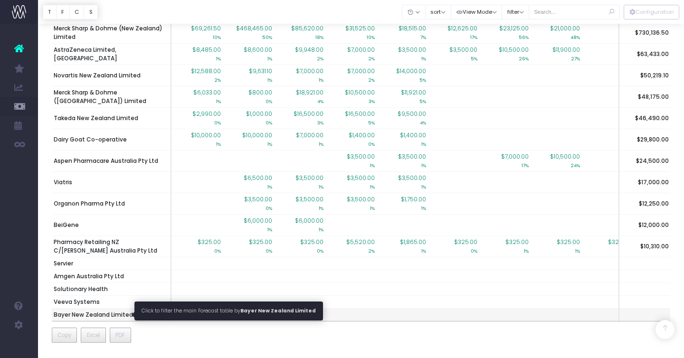
click at [67, 314] on span "Bayer New Zealand Limited" at bounding box center [93, 315] width 79 height 9
type input ""Bayer New Zealand Limited""
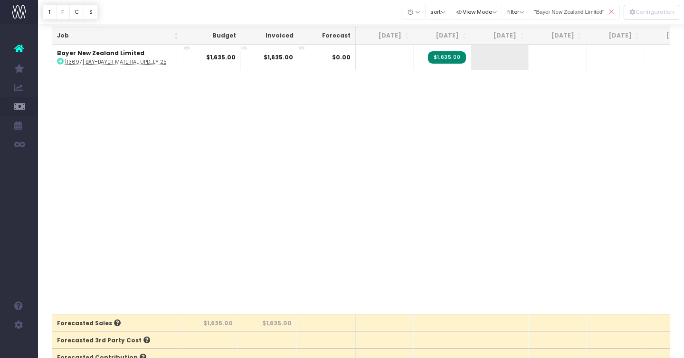
scroll to position [0, 0]
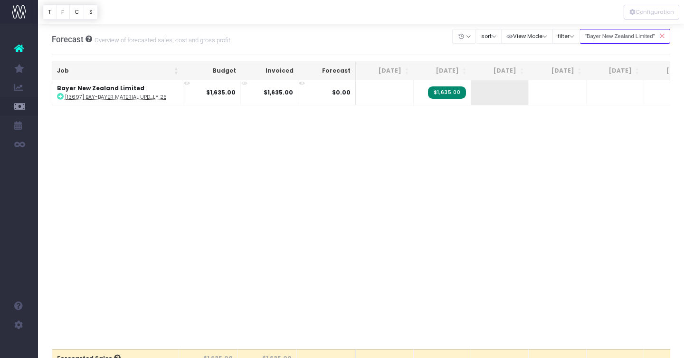
click at [653, 35] on input ""Bayer New Zealand Limited"" at bounding box center [624, 36] width 91 height 15
click at [662, 35] on icon at bounding box center [662, 36] width 17 height 19
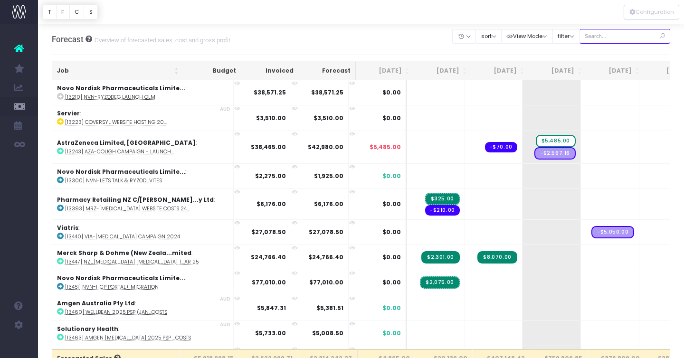
click at [625, 39] on input "text" at bounding box center [624, 36] width 91 height 15
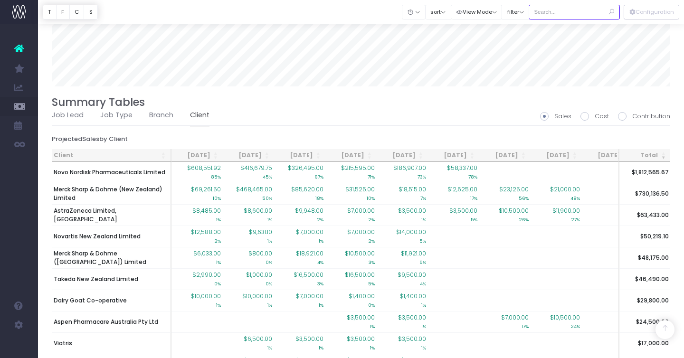
scroll to position [727, 0]
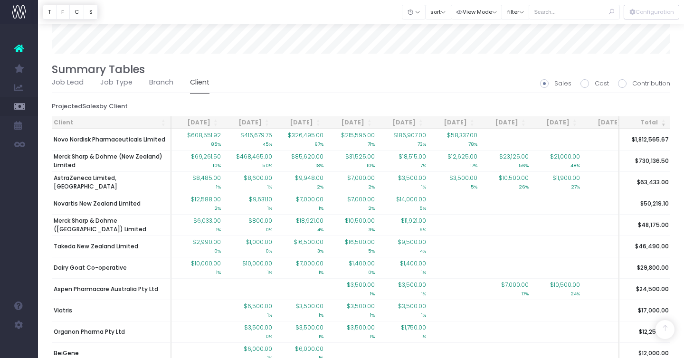
click at [624, 81] on span at bounding box center [622, 83] width 9 height 9
click at [632, 81] on input "Contribution" at bounding box center [635, 82] width 6 height 6
radio input "true"
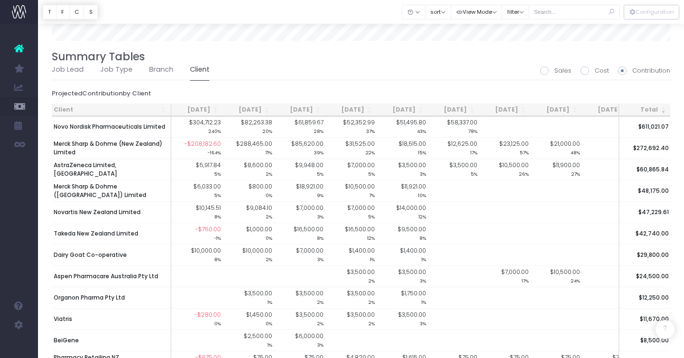
scroll to position [748, 0]
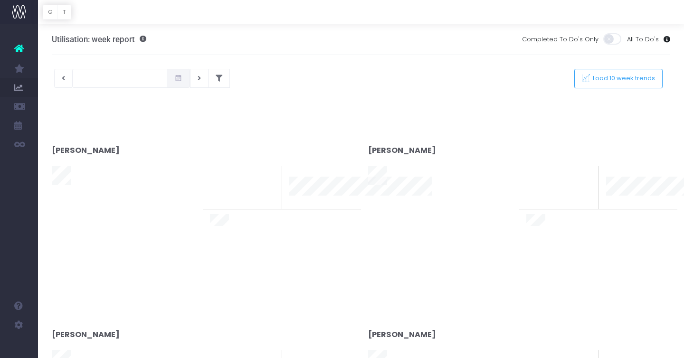
type input "[DATE]"
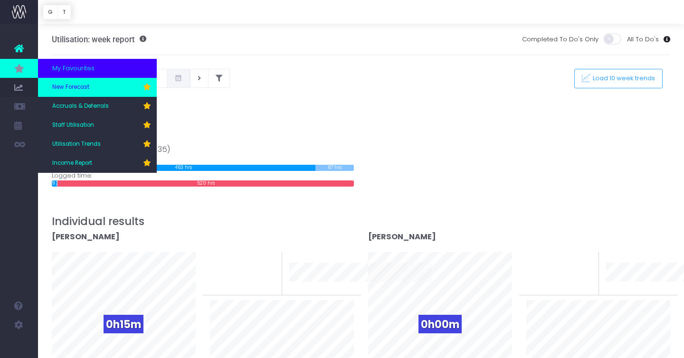
click at [85, 87] on span "New Forecast" at bounding box center [70, 87] width 37 height 9
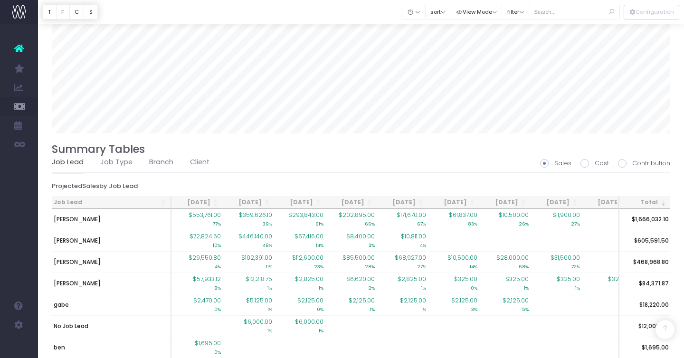
scroll to position [697, 0]
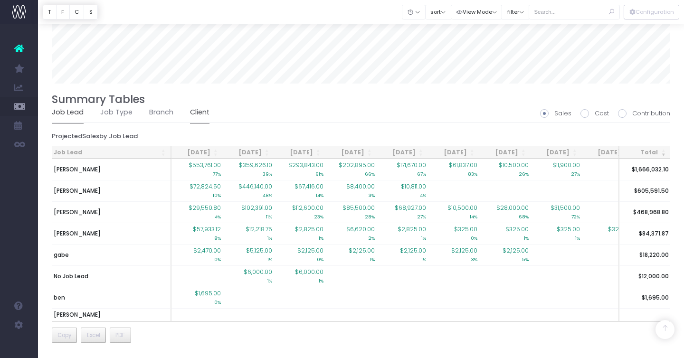
click at [202, 116] on link "Client" at bounding box center [199, 113] width 19 height 22
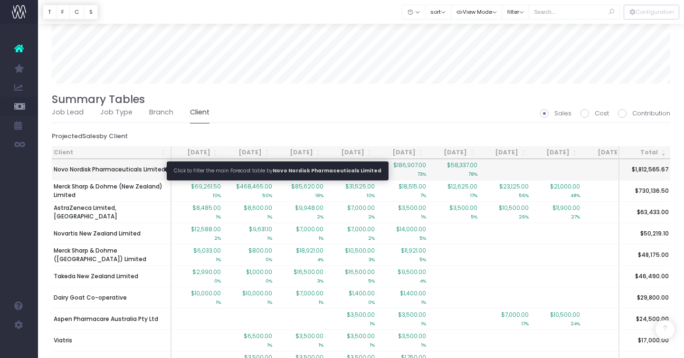
click at [110, 172] on span "Novo Nordisk Pharmaceuticals Limited" at bounding box center [110, 169] width 112 height 9
type input ""Novo Nordisk Pharmaceuticals Limited""
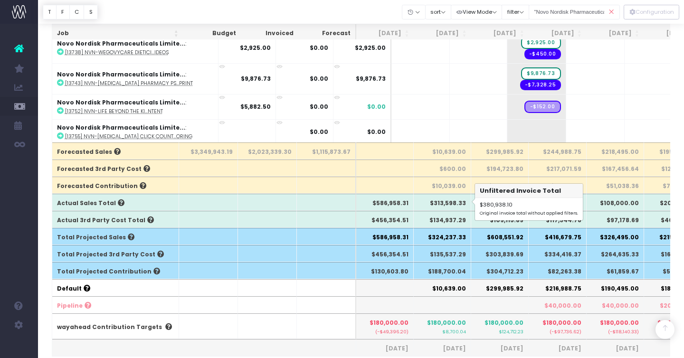
scroll to position [210, 0]
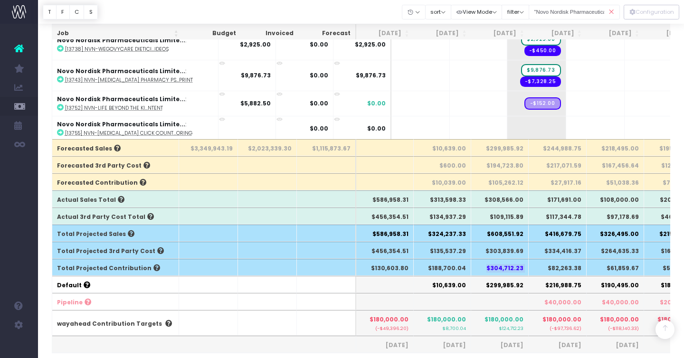
drag, startPoint x: 488, startPoint y: 269, endPoint x: 533, endPoint y: 266, distance: 45.2
click at [533, 266] on tr "Total Projected Contribution $130,603.80 $188,700.04 $304,712.23 $82,263.38 $61…" at bounding box center [606, 267] width 1109 height 17
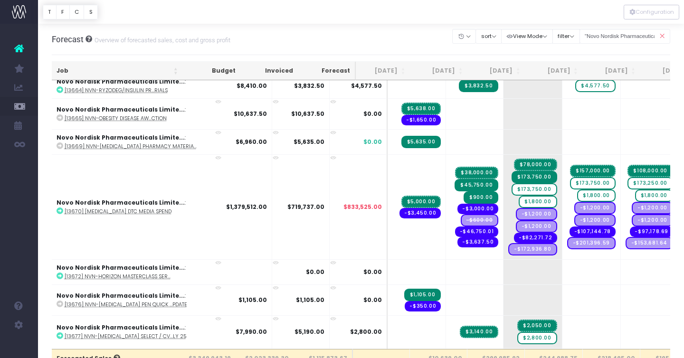
scroll to position [0, 0]
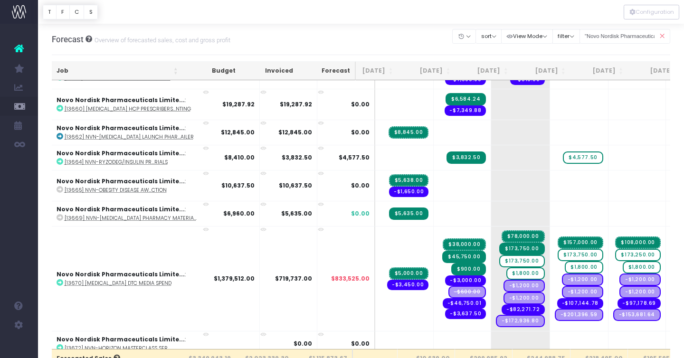
click at [661, 37] on icon at bounding box center [662, 36] width 17 height 19
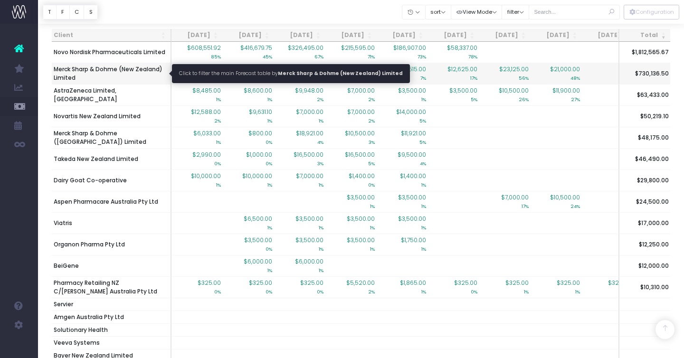
click at [112, 65] on span "Merck Sharp & Dohme (New Zealand) Limited" at bounding box center [111, 73] width 115 height 17
type input ""Merck Sharp & Dohme (New Zealand) Limited""
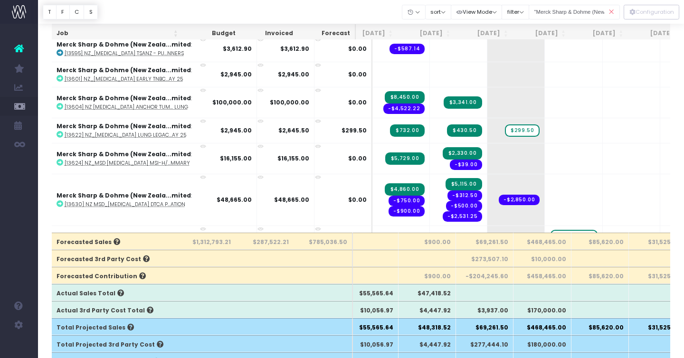
scroll to position [256, 17]
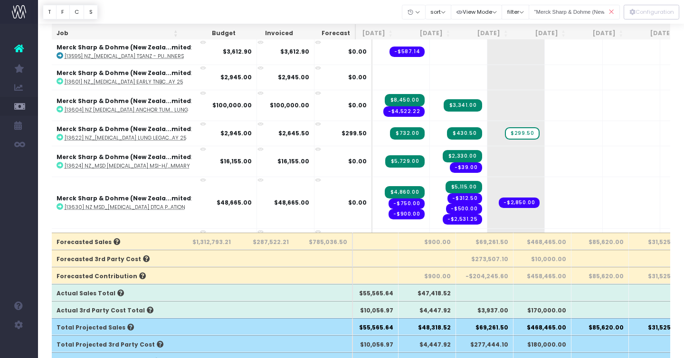
click at [611, 7] on icon at bounding box center [611, 11] width 17 height 19
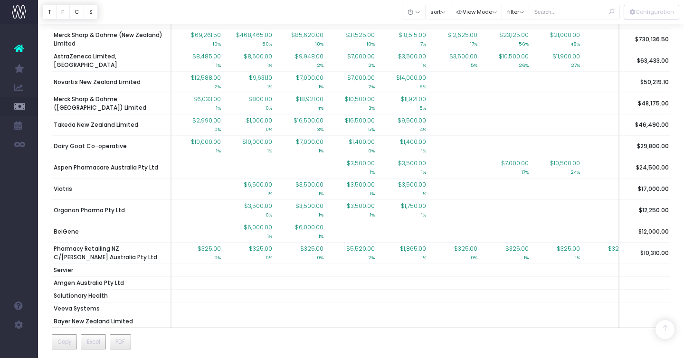
scroll to position [854, 0]
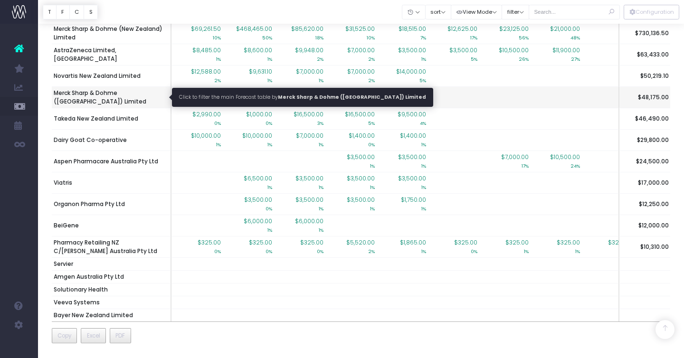
click at [119, 95] on span "Merck Sharp & Dohme ([GEOGRAPHIC_DATA]) Limited" at bounding box center [111, 97] width 115 height 17
type input ""Merck Sharp & Dohme ([GEOGRAPHIC_DATA]) Limited""
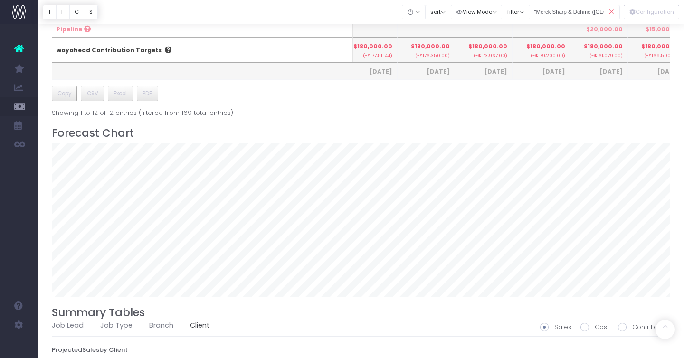
scroll to position [555, 0]
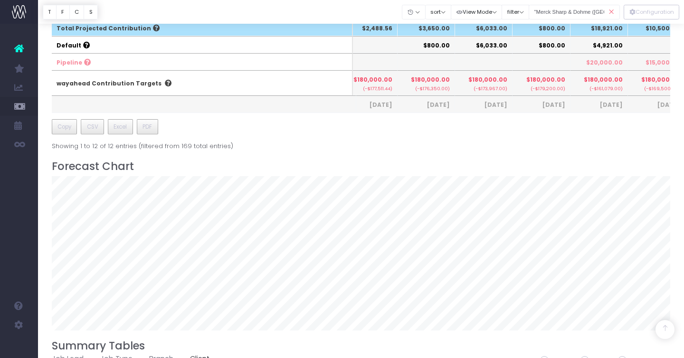
click at [613, 12] on icon at bounding box center [611, 11] width 17 height 19
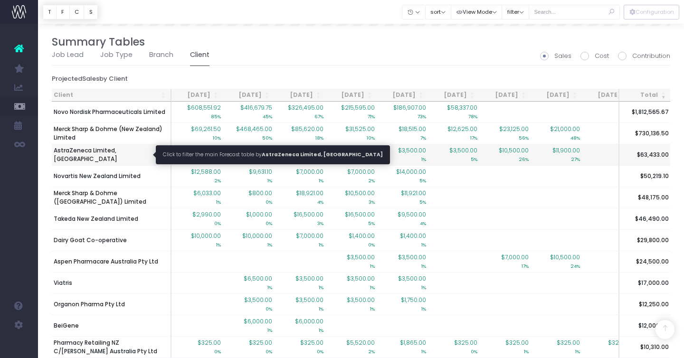
scroll to position [751, 0]
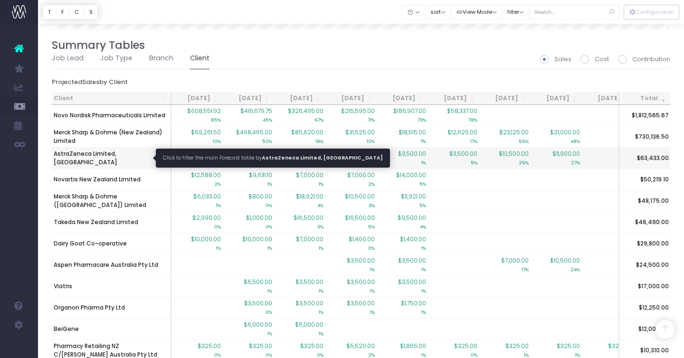
click at [137, 157] on span "AstraZeneca Limited, [GEOGRAPHIC_DATA]" at bounding box center [111, 158] width 115 height 17
type input ""AstraZeneca Limited, [GEOGRAPHIC_DATA]""
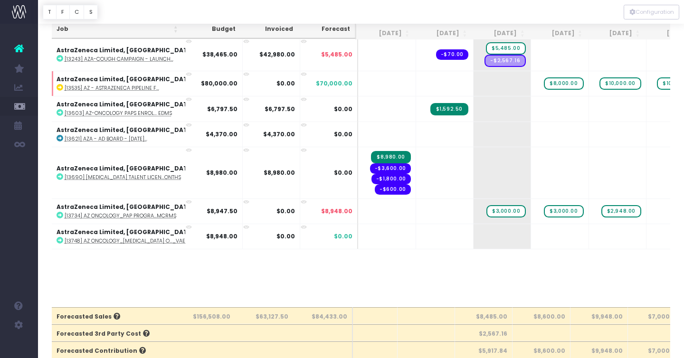
scroll to position [0, 17]
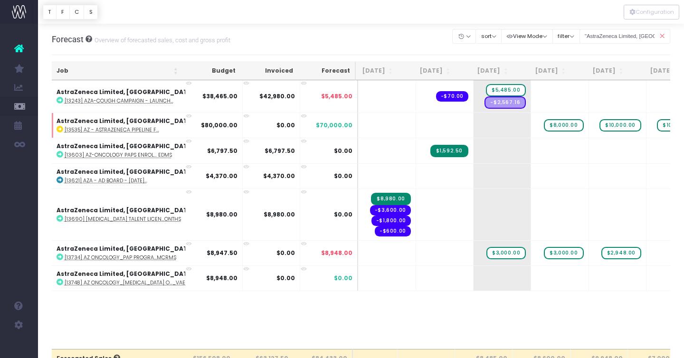
click at [660, 34] on icon at bounding box center [662, 36] width 17 height 19
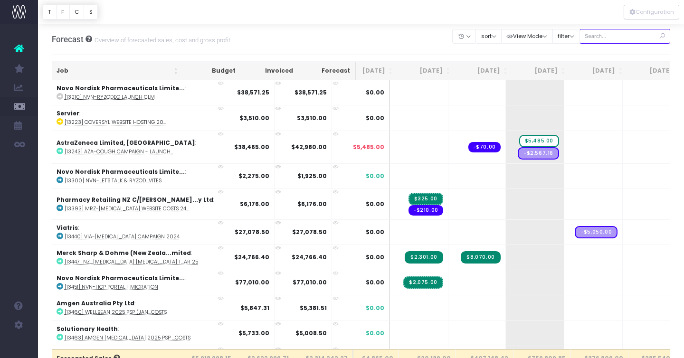
click at [631, 37] on input "text" at bounding box center [624, 36] width 91 height 15
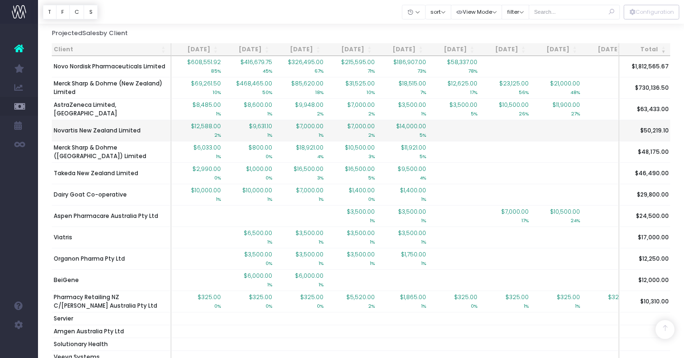
click at [102, 125] on td "Novartis New Zealand Limited" at bounding box center [112, 130] width 120 height 21
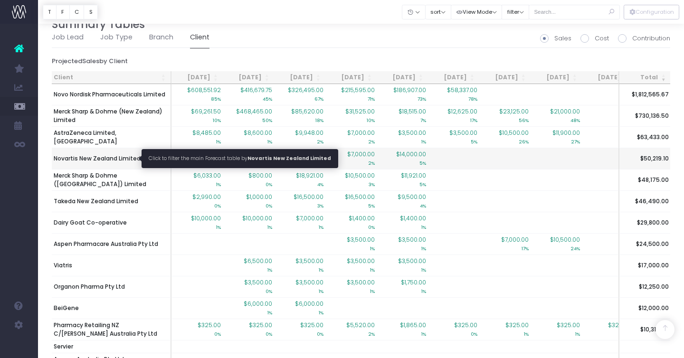
click at [97, 160] on span "Novartis New Zealand Limited" at bounding box center [97, 158] width 87 height 9
type input ""Novartis New Zealand Limited""
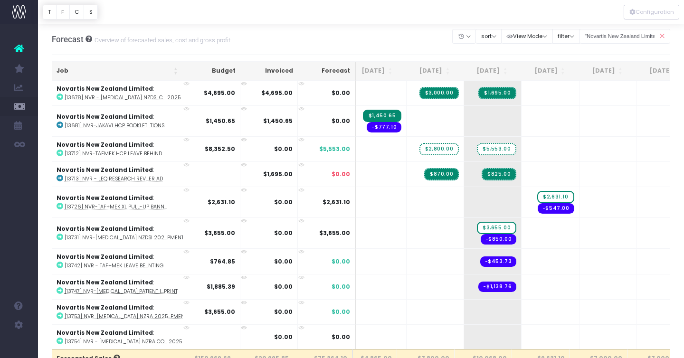
scroll to position [0, 17]
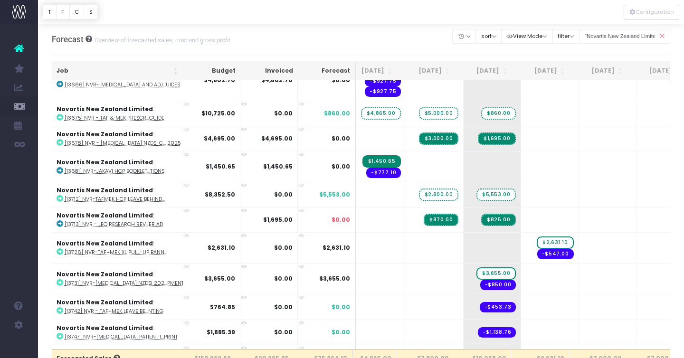
click at [664, 36] on icon at bounding box center [662, 36] width 17 height 19
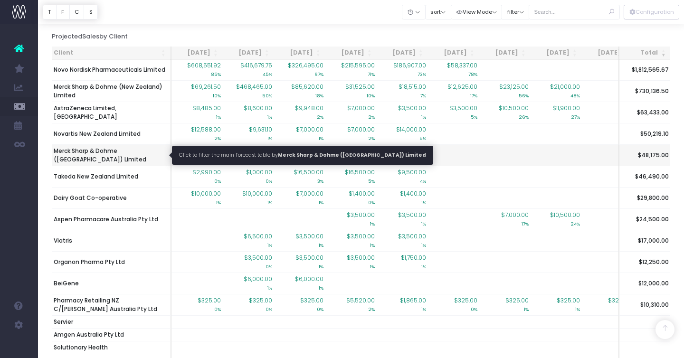
scroll to position [801, 0]
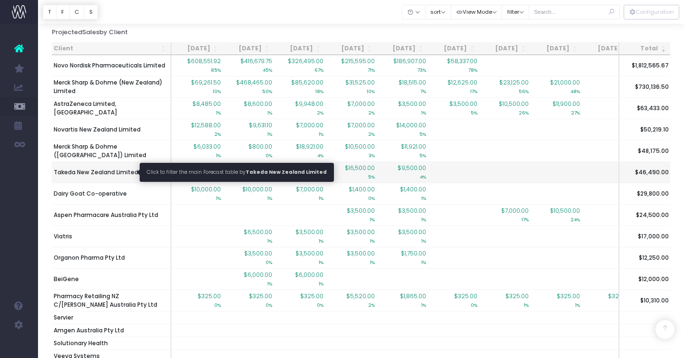
click at [96, 169] on span "Takeda New Zealand Limited" at bounding box center [96, 172] width 85 height 9
type input ""Takeda New Zealand Limited""
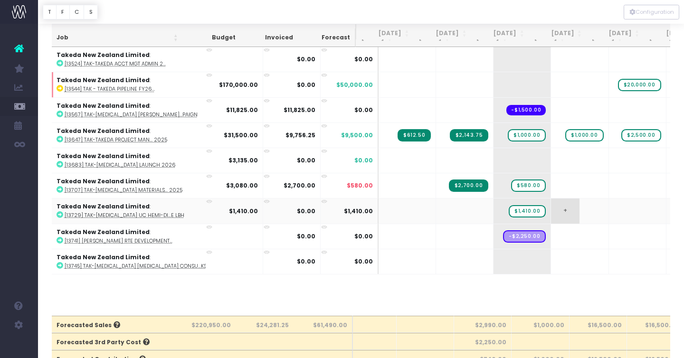
scroll to position [94, 0]
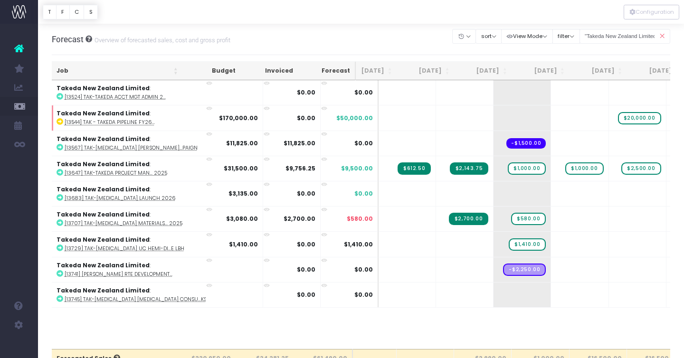
click at [663, 36] on icon at bounding box center [662, 36] width 17 height 19
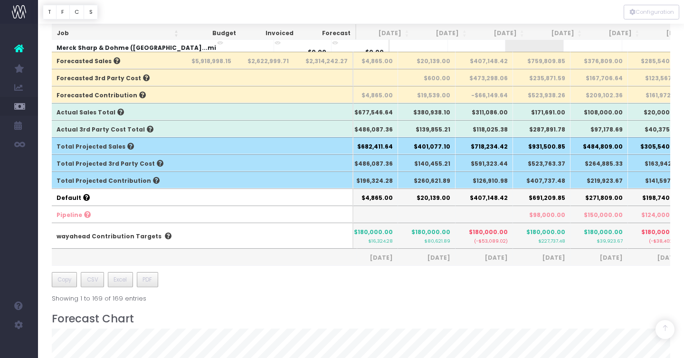
scroll to position [0, 17]
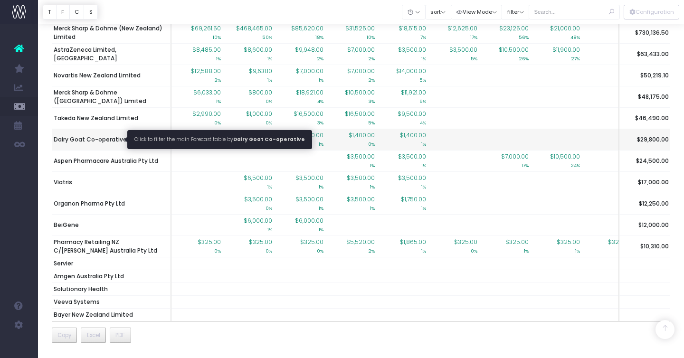
click at [90, 139] on span "Dairy Goat Co-operative" at bounding box center [90, 139] width 73 height 9
type input ""Dairy Goat Co-operative""
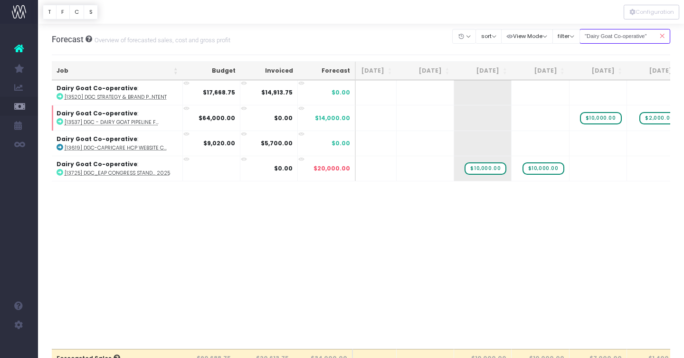
click at [638, 36] on input ""Dairy Goat Co-operative"" at bounding box center [624, 36] width 91 height 15
click at [664, 33] on icon at bounding box center [662, 36] width 17 height 19
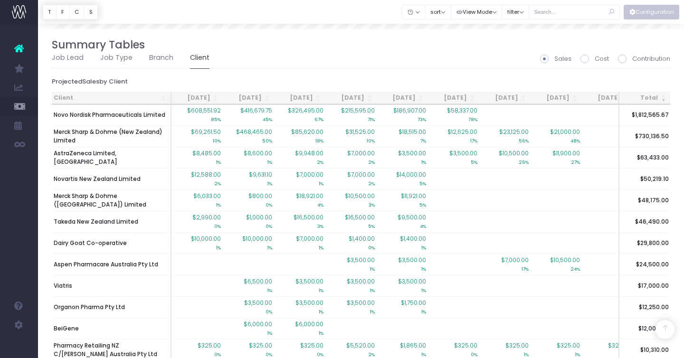
scroll to position [752, 0]
click at [621, 57] on span at bounding box center [622, 58] width 9 height 9
click at [632, 57] on input "Contribution" at bounding box center [635, 56] width 6 height 6
radio input "true"
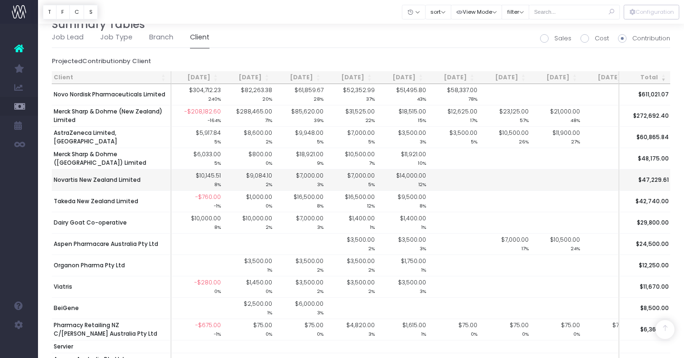
scroll to position [768, 0]
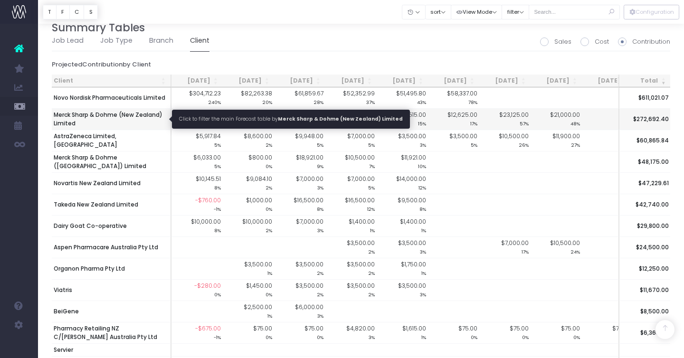
click at [118, 116] on span "Merck Sharp & Dohme (New Zealand) Limited" at bounding box center [111, 119] width 115 height 17
type input ""Merck Sharp & Dohme (New Zealand) Limited""
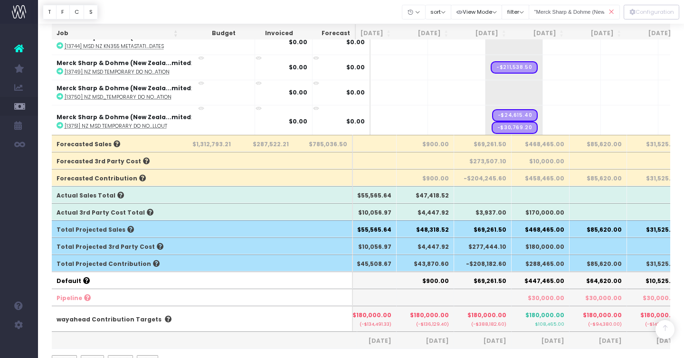
scroll to position [216, 0]
